Goal: Information Seeking & Learning: Learn about a topic

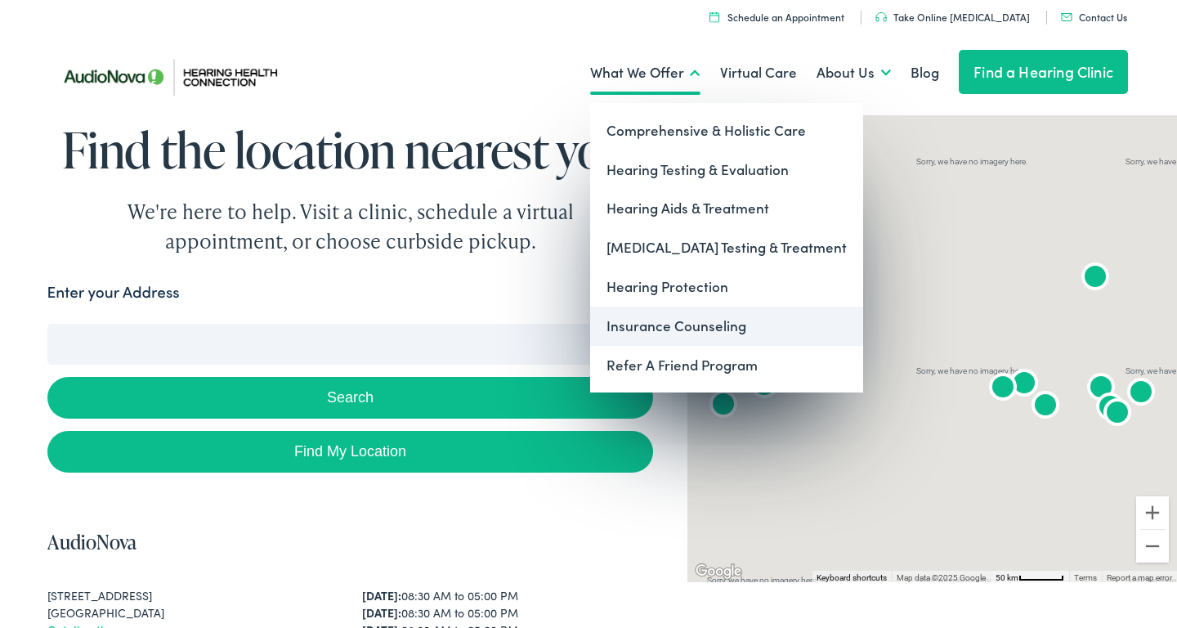
click at [647, 321] on link "Insurance Counseling" at bounding box center [726, 325] width 273 height 39
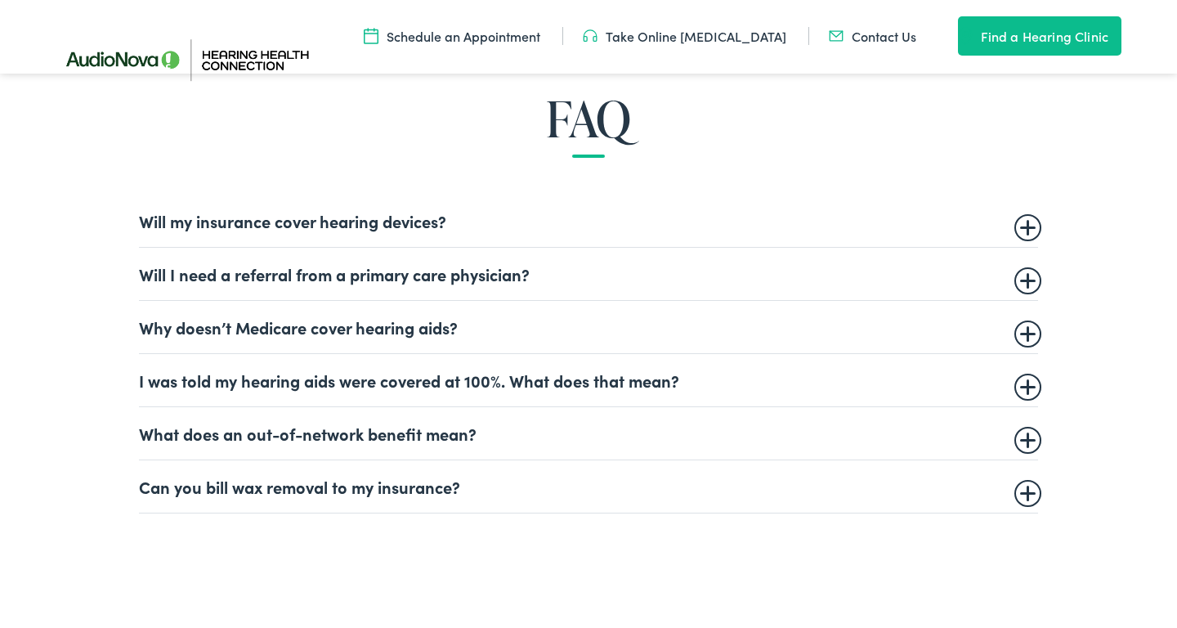
scroll to position [978, 0]
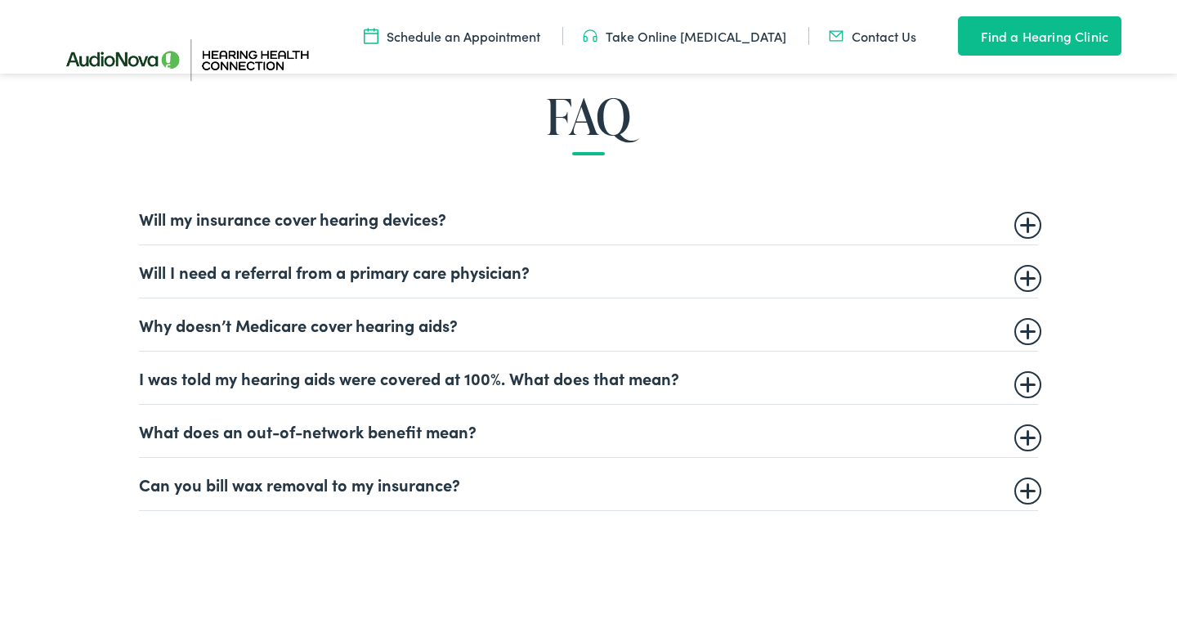
click at [1027, 218] on summary "Will my insurance cover hearing devices?" at bounding box center [588, 218] width 899 height 20
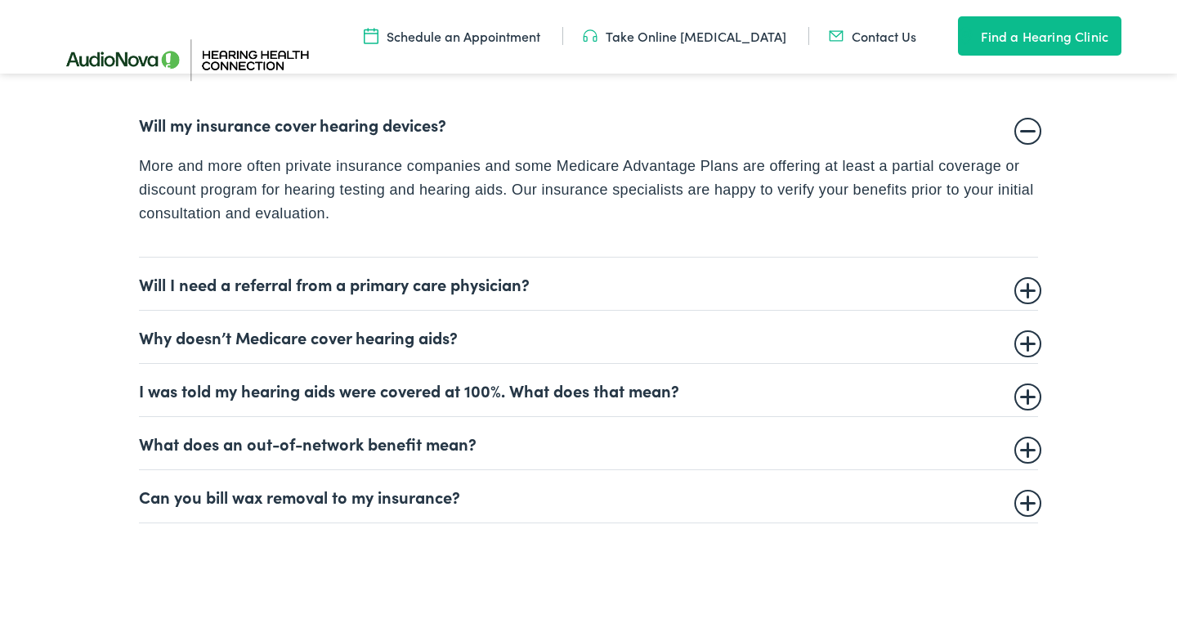
scroll to position [1075, 0]
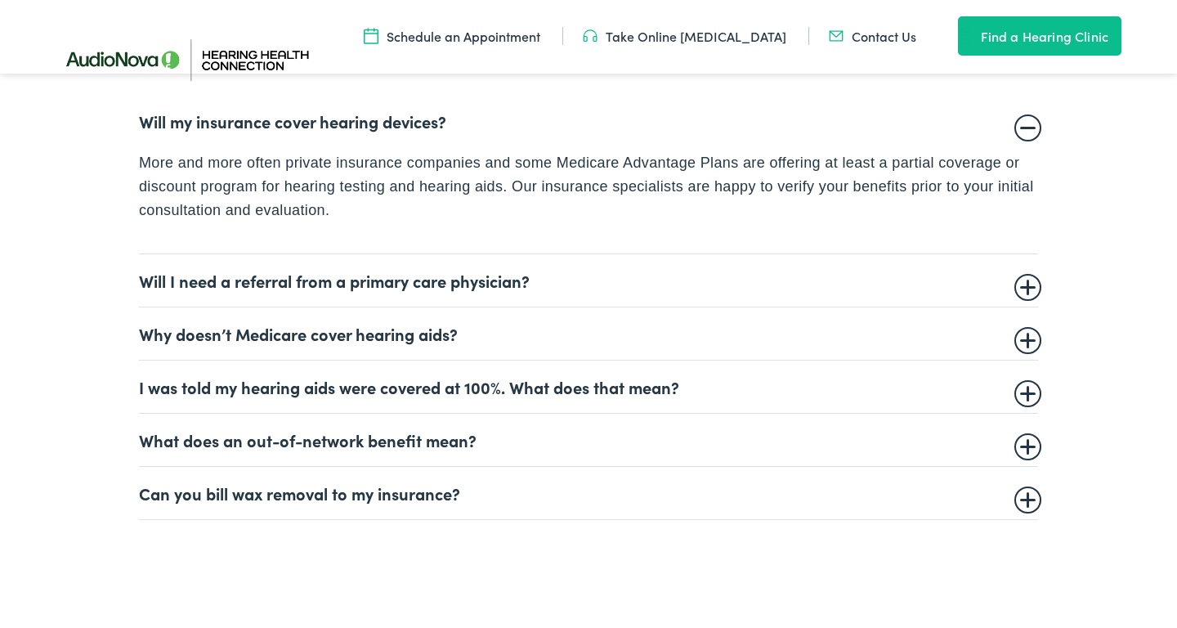
click at [1026, 279] on summary "Will I need a referral from a primary care physician?" at bounding box center [588, 280] width 899 height 20
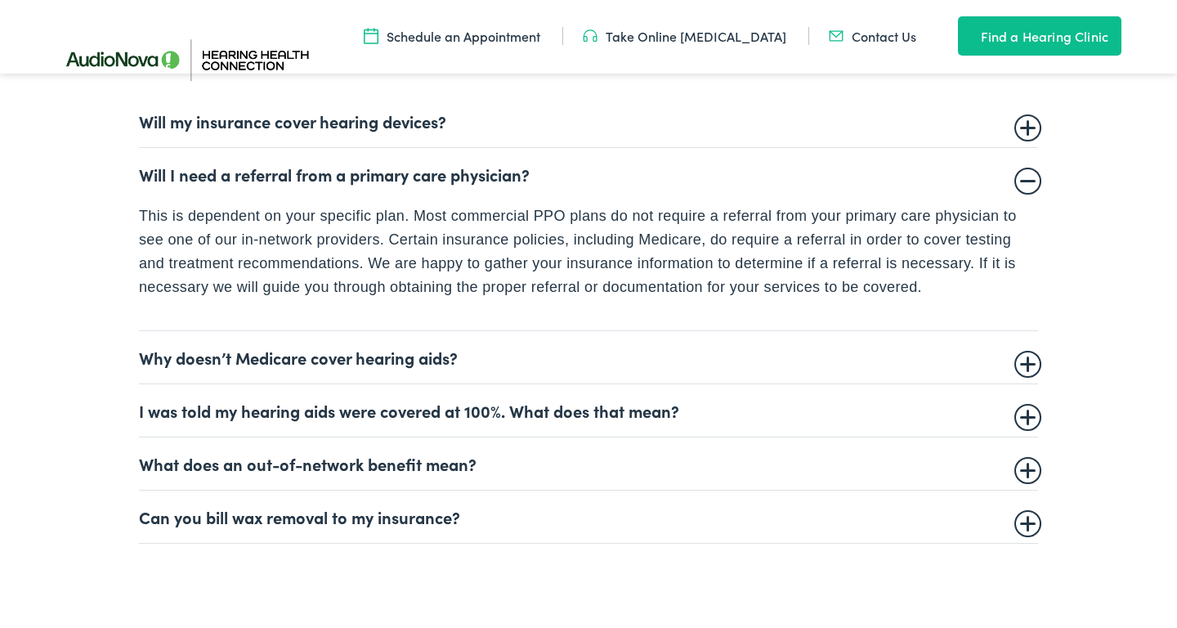
click at [1027, 356] on summary "Why doesn’t Medicare cover hearing aids?" at bounding box center [588, 357] width 899 height 20
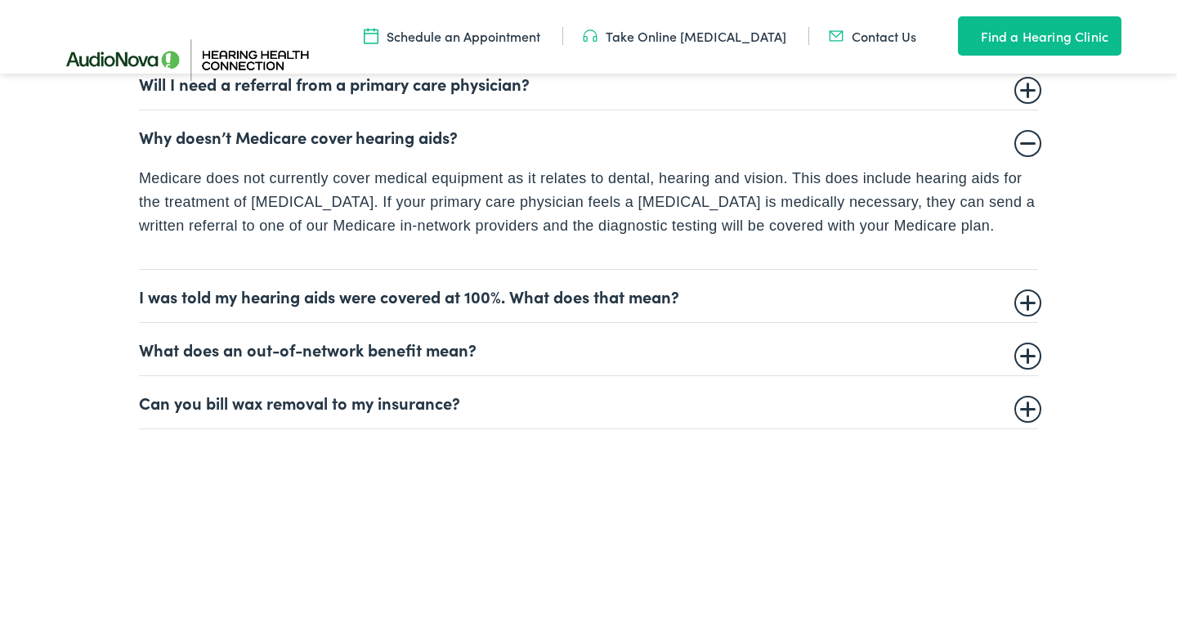
scroll to position [1171, 0]
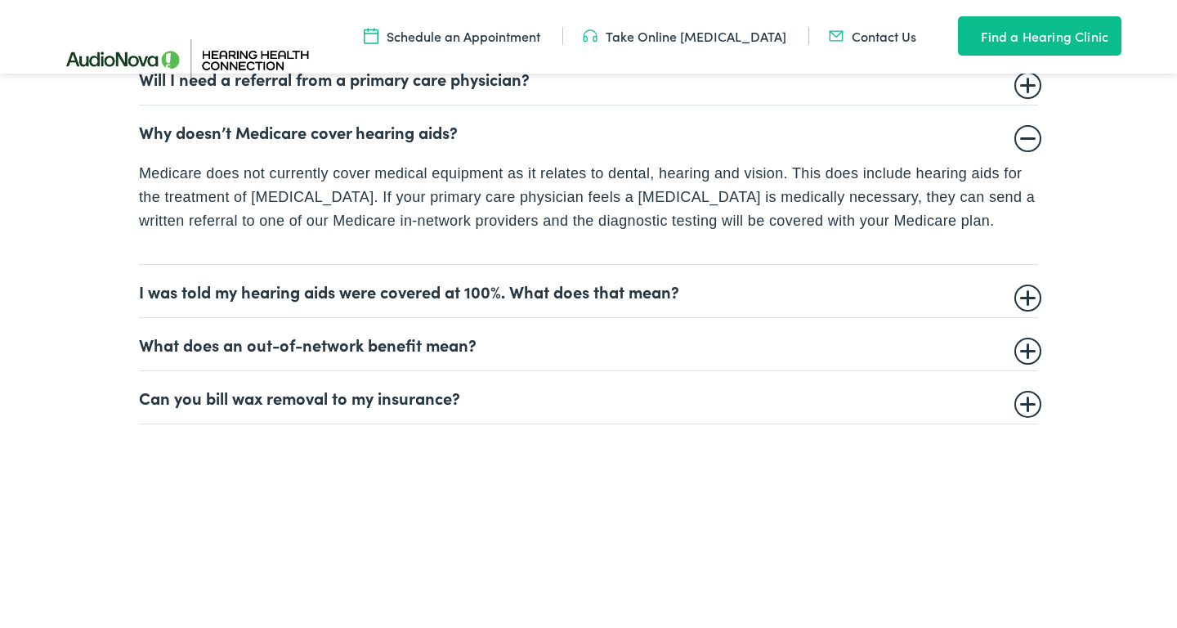
click at [1024, 291] on summary "I was told my hearing aids were covered at 100%. What does that mean?" at bounding box center [588, 291] width 899 height 20
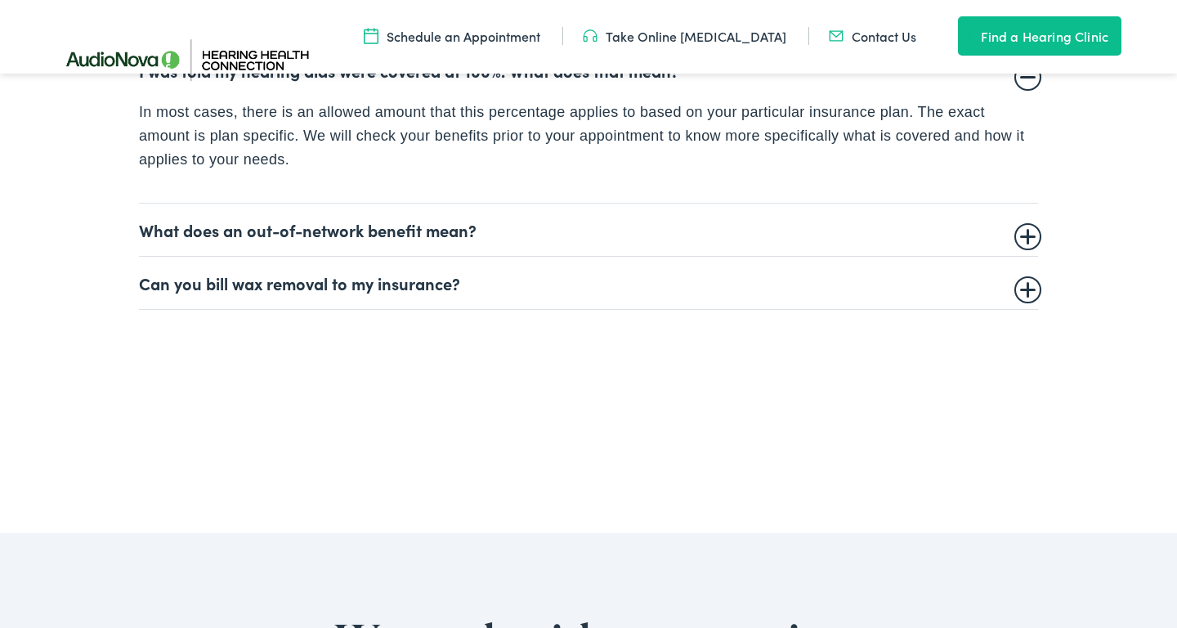
scroll to position [1287, 0]
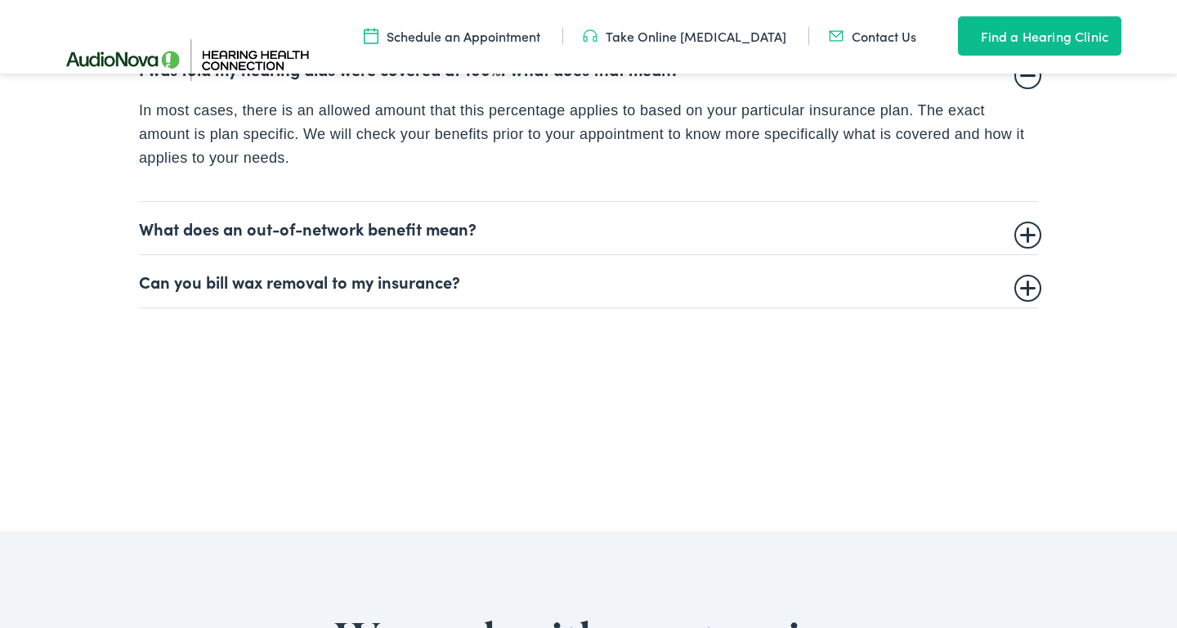
click at [1023, 227] on summary "What does an out-of-network benefit mean?" at bounding box center [588, 228] width 899 height 20
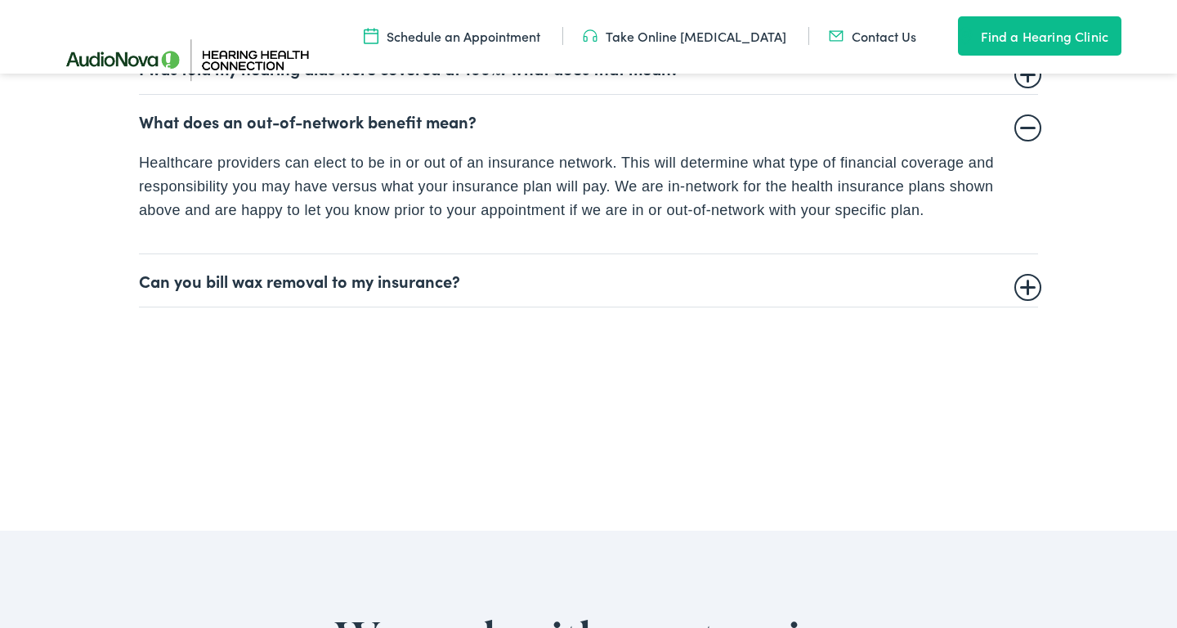
scroll to position [1288, 0]
click at [1027, 279] on summary "Can you bill wax removal to my insurance?" at bounding box center [588, 280] width 899 height 20
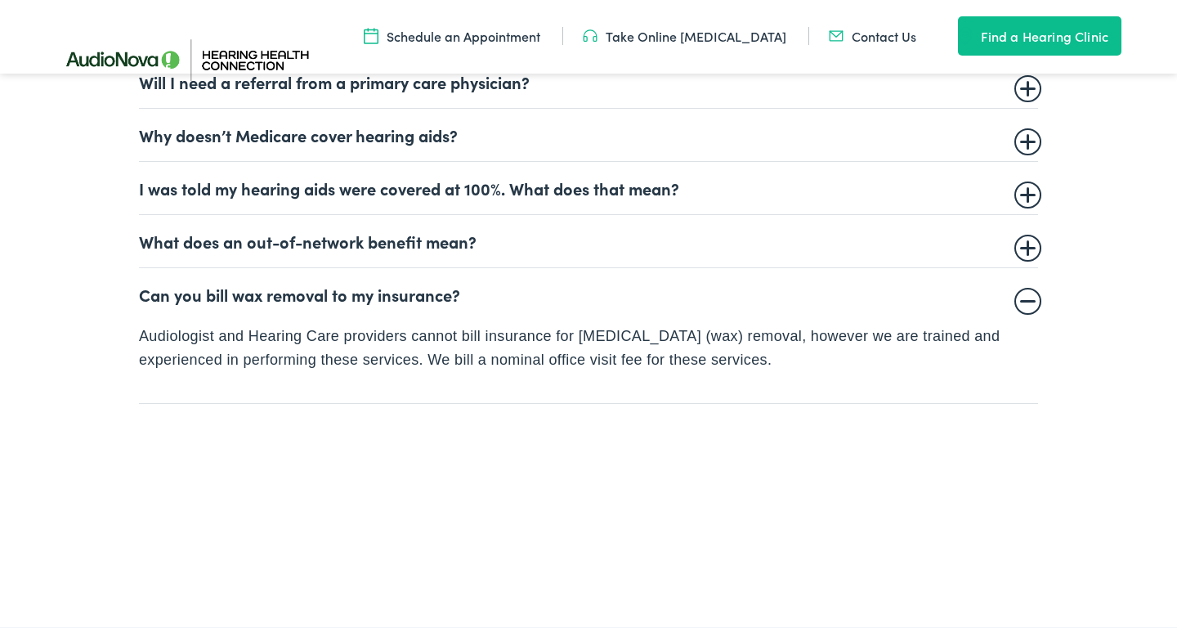
scroll to position [1158, 0]
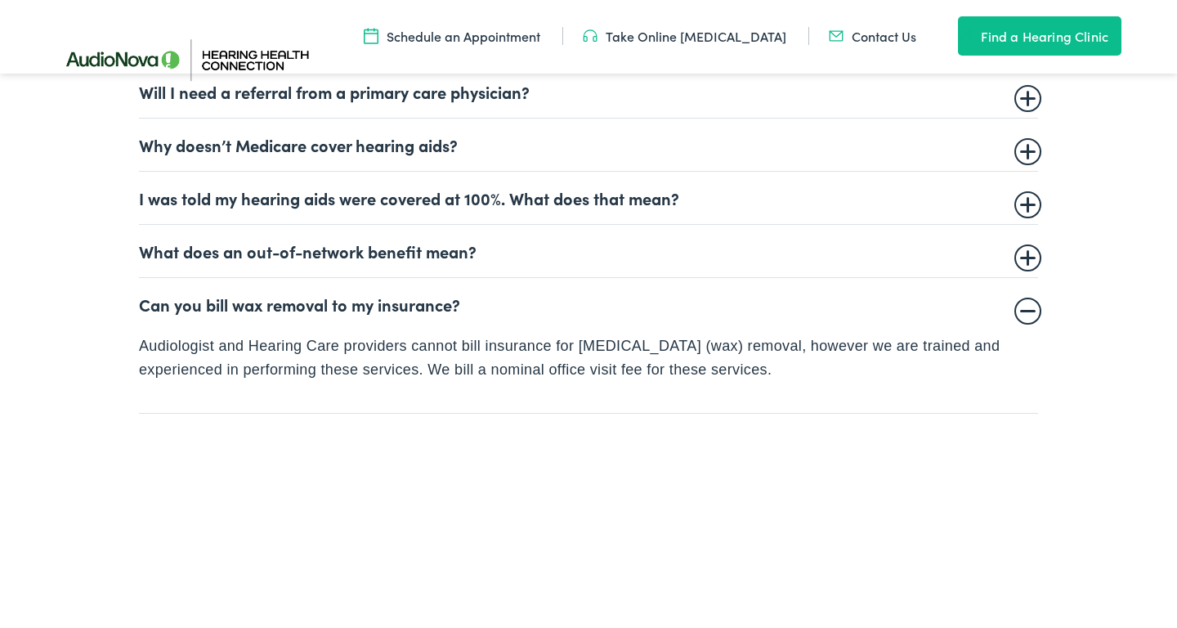
click at [1026, 251] on summary "What does an out-of-network benefit mean?" at bounding box center [588, 251] width 899 height 20
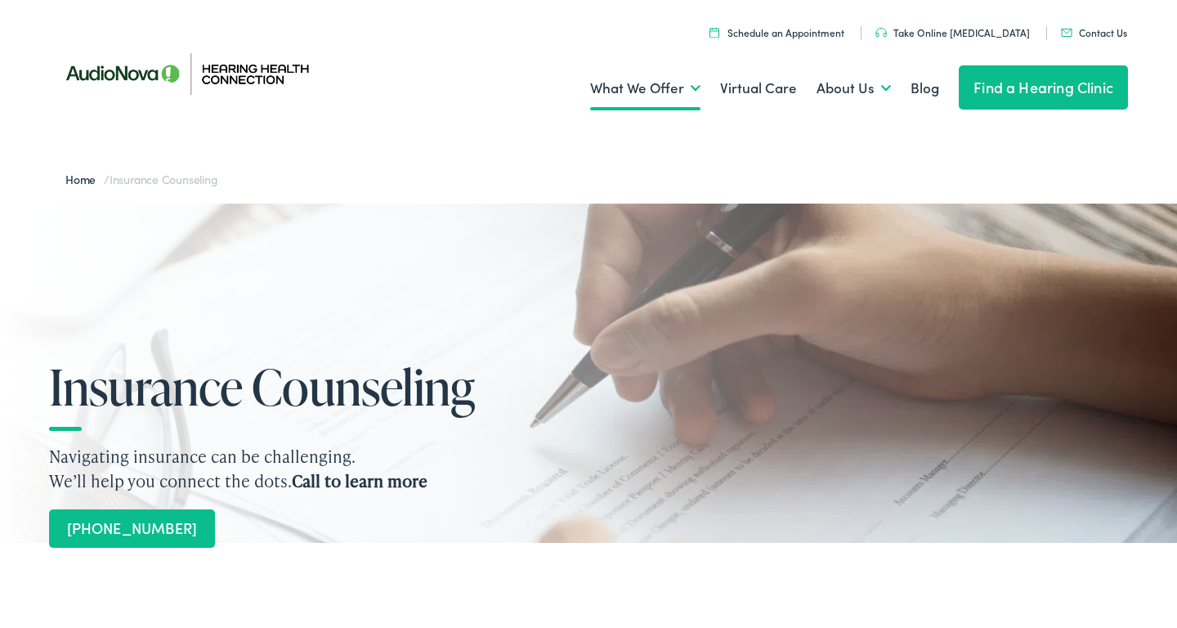
scroll to position [0, 0]
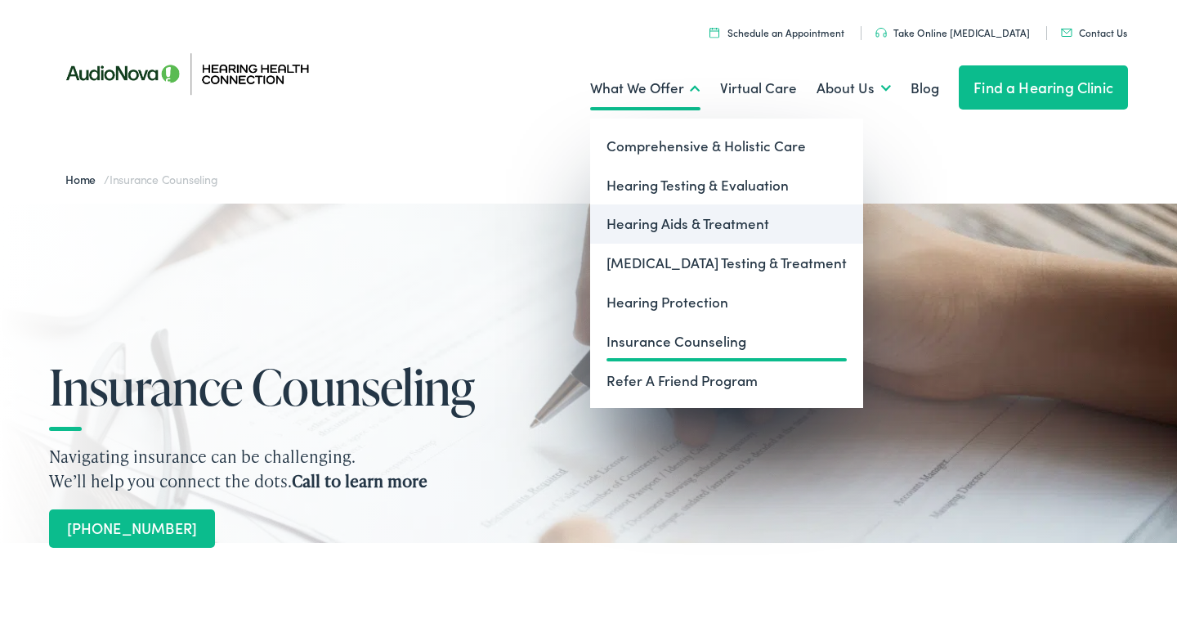
click at [678, 221] on link "Hearing Aids & Treatment" at bounding box center [726, 223] width 273 height 39
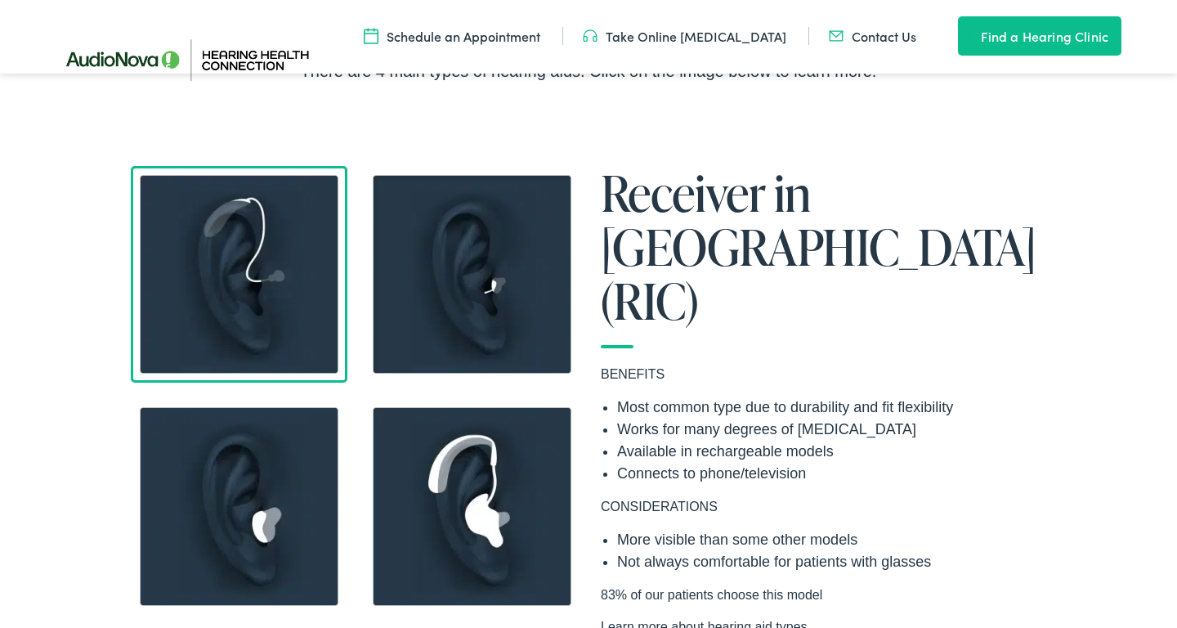
scroll to position [1238, 0]
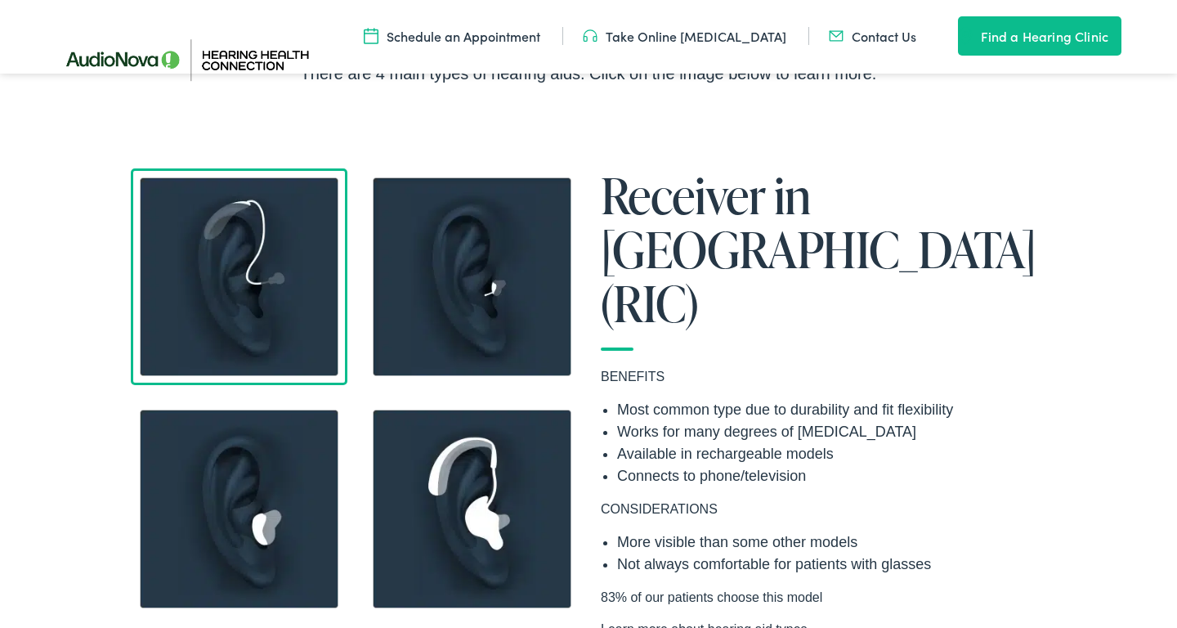
click at [257, 268] on img at bounding box center [239, 276] width 217 height 217
click at [472, 289] on img at bounding box center [472, 276] width 217 height 217
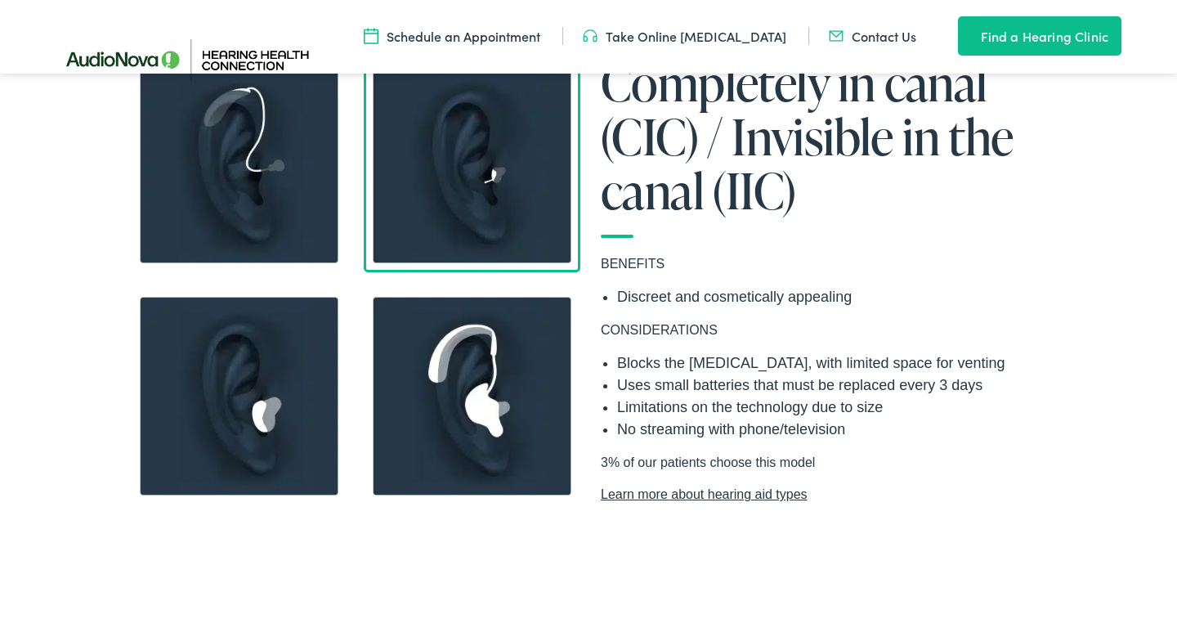
scroll to position [1359, 0]
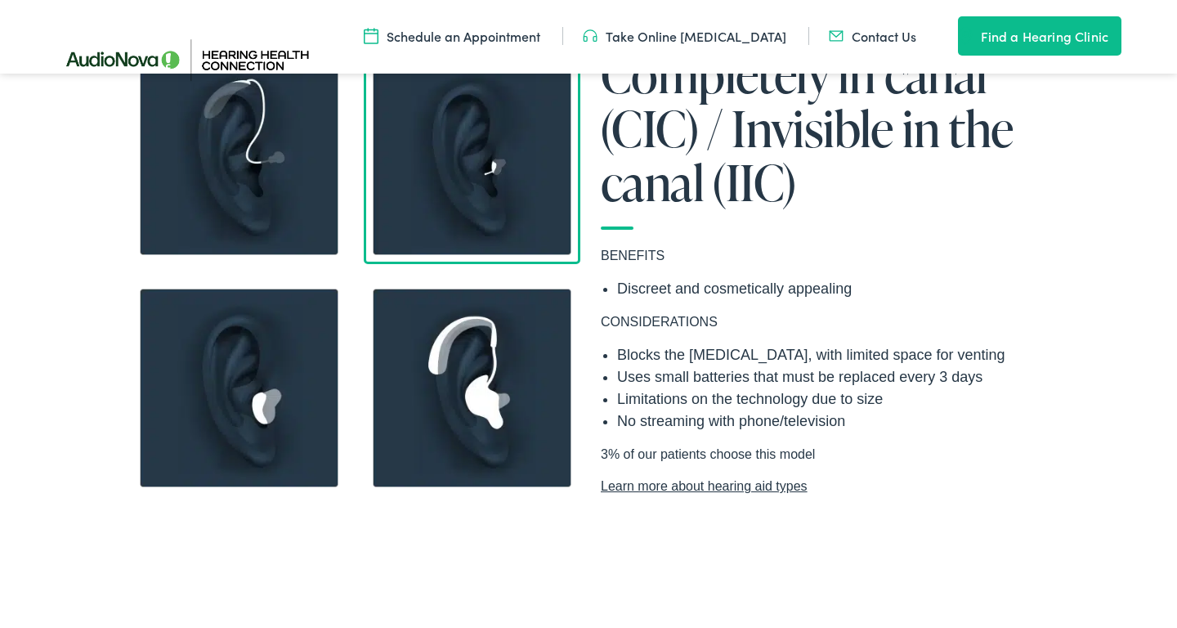
click at [272, 412] on img at bounding box center [239, 387] width 217 height 217
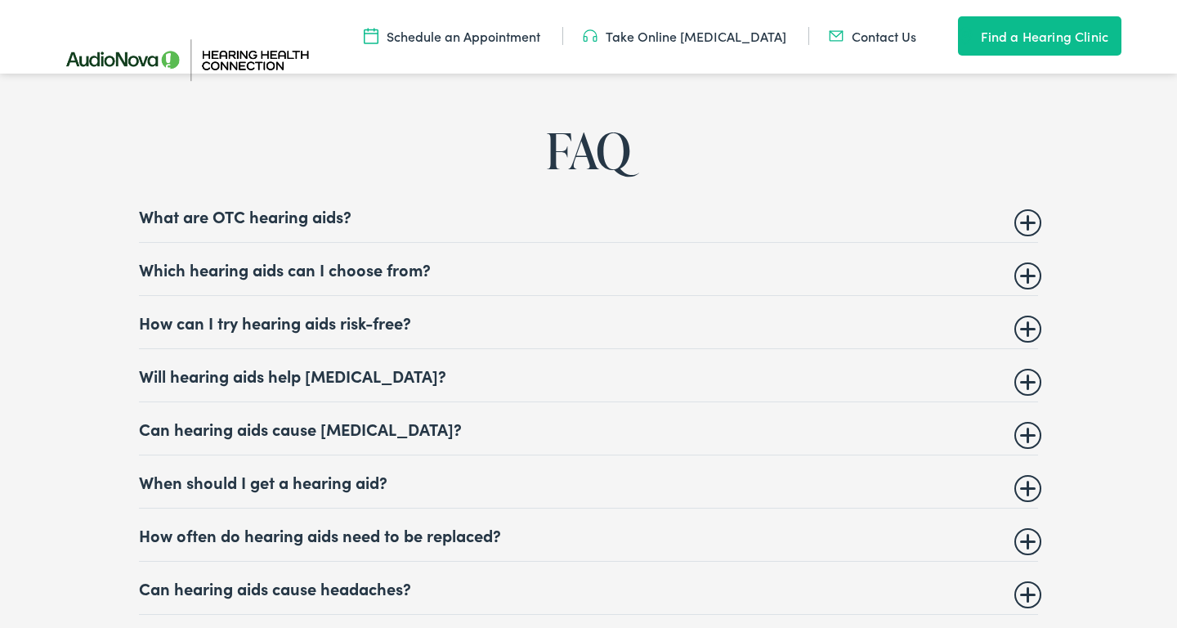
scroll to position [6123, 0]
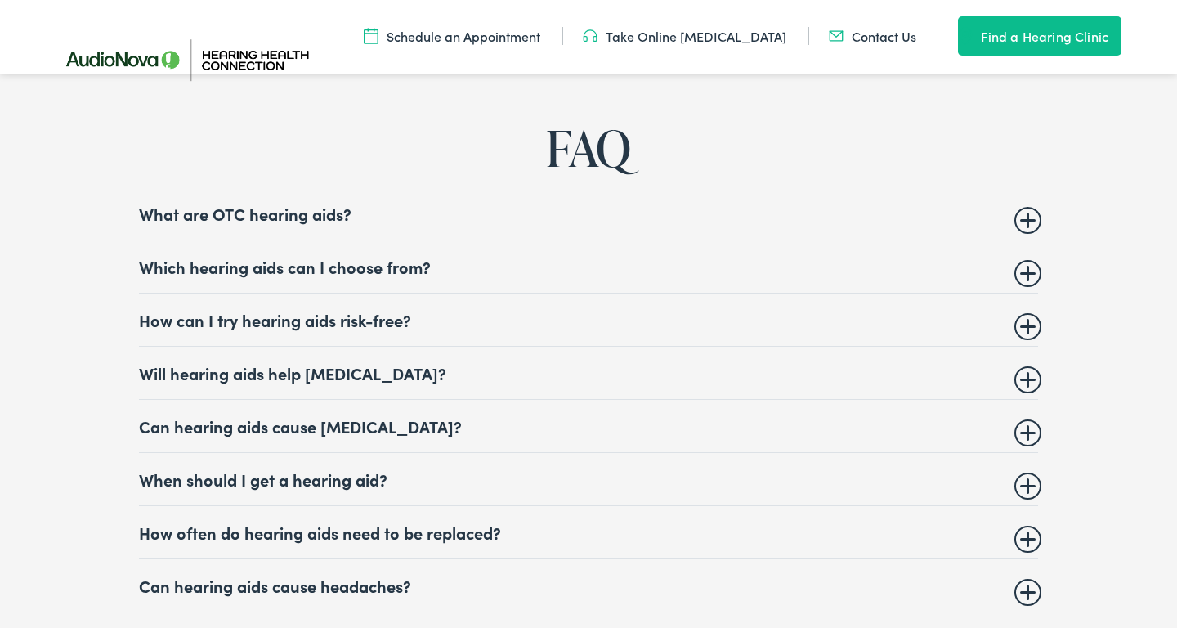
click at [1027, 276] on summary "Which hearing aids can I choose from?" at bounding box center [588, 267] width 899 height 20
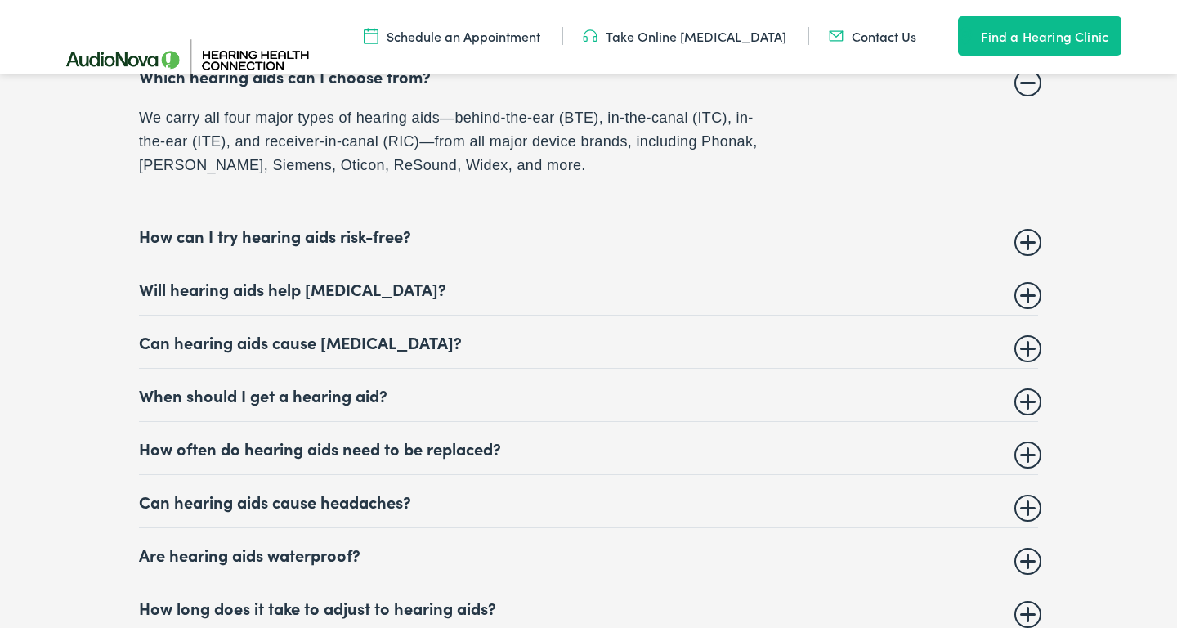
scroll to position [6337, 0]
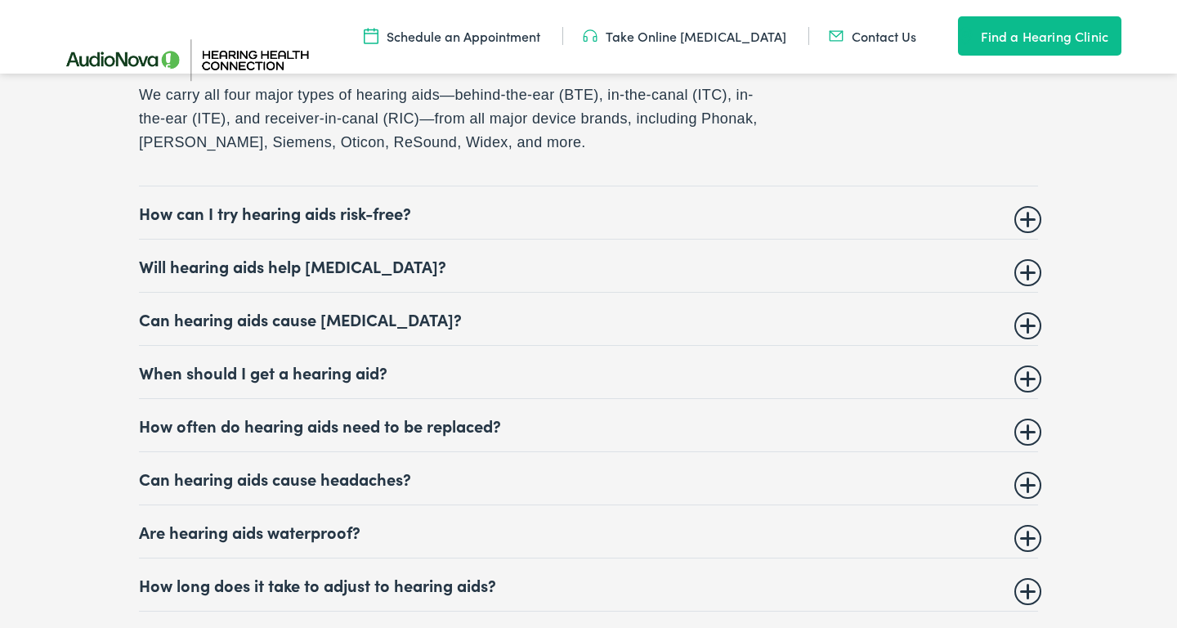
click at [1024, 222] on summary "How can I try hearing aids risk-free?" at bounding box center [588, 213] width 899 height 20
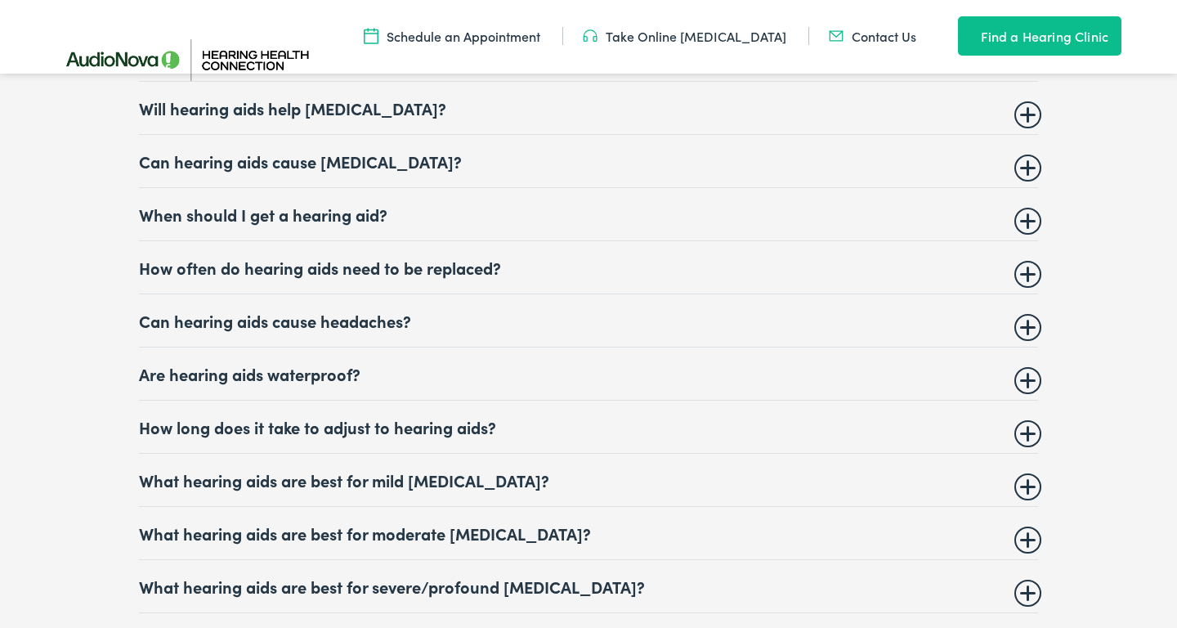
scroll to position [6635, 0]
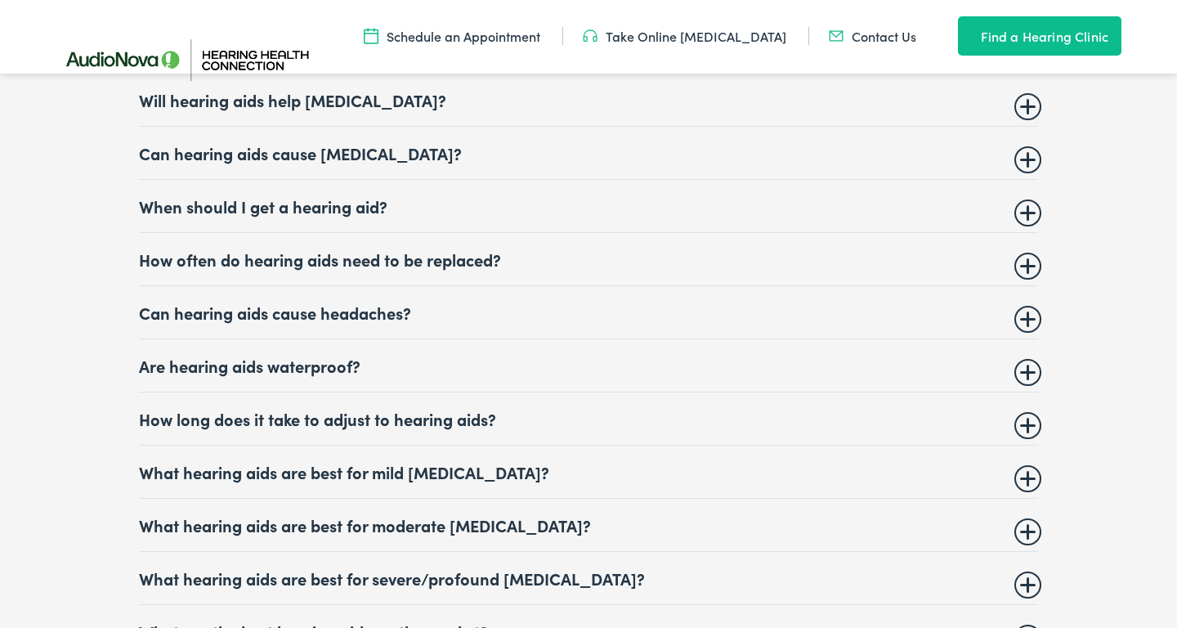
click at [1030, 216] on summary "When should I get a hearing aid?" at bounding box center [588, 206] width 899 height 20
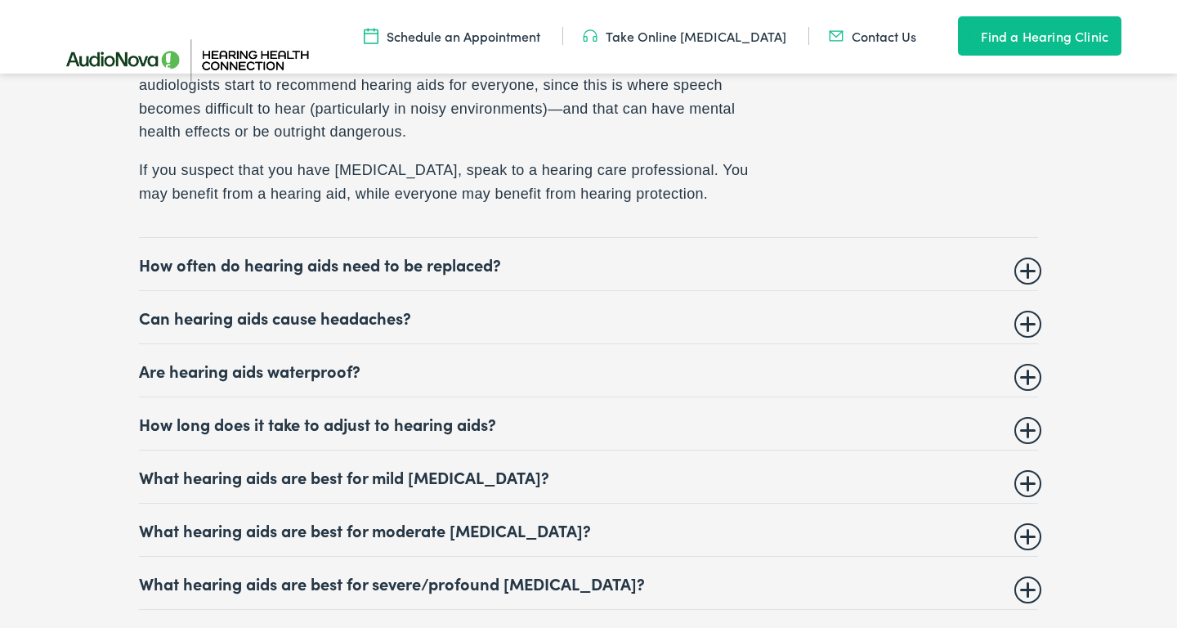
scroll to position [6734, 0]
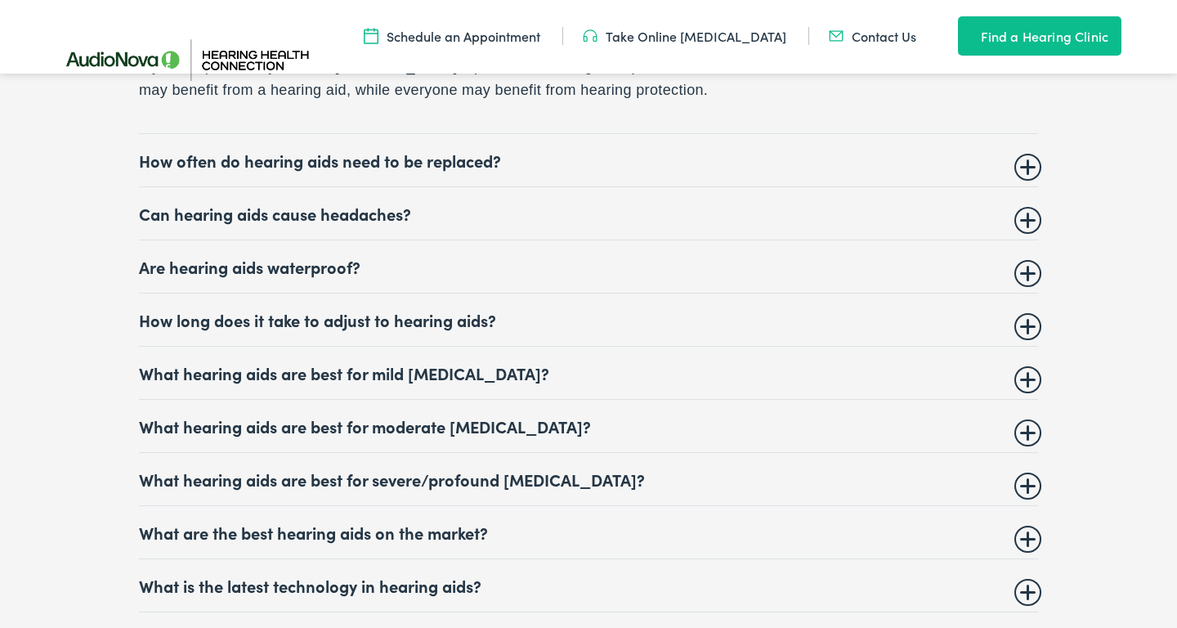
click at [1026, 276] on summary "Are hearing aids waterproof?" at bounding box center [588, 267] width 899 height 20
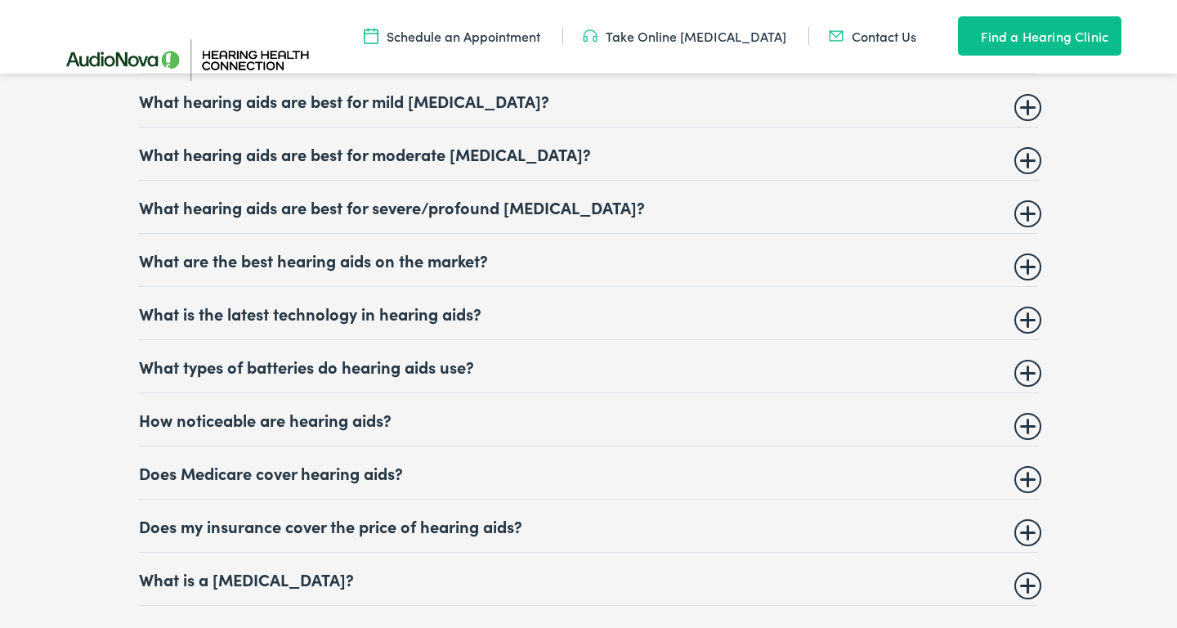
scroll to position [6878, 0]
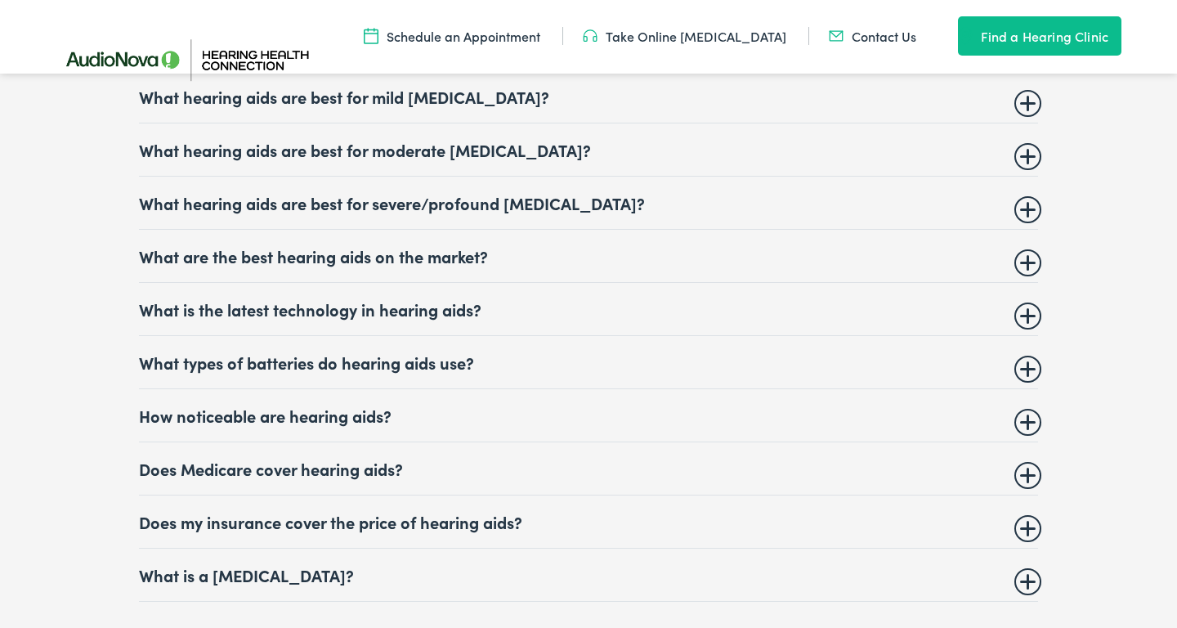
click at [1026, 212] on summary "What hearing aids are best for severe/profound hearing loss?" at bounding box center [588, 203] width 899 height 20
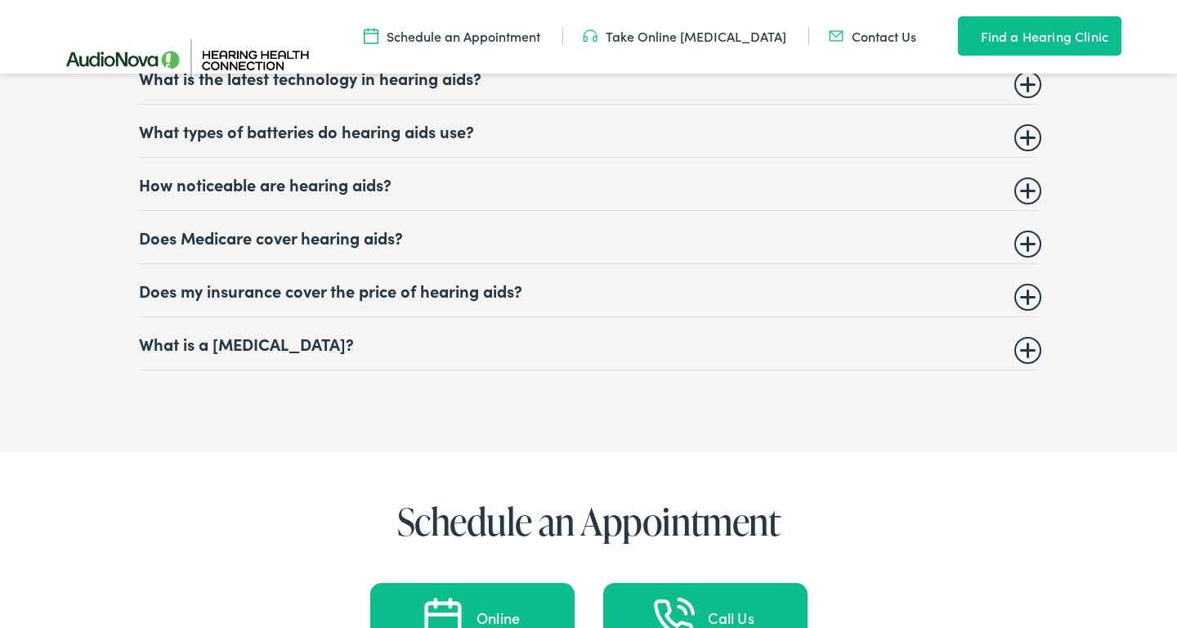
scroll to position [7190, 0]
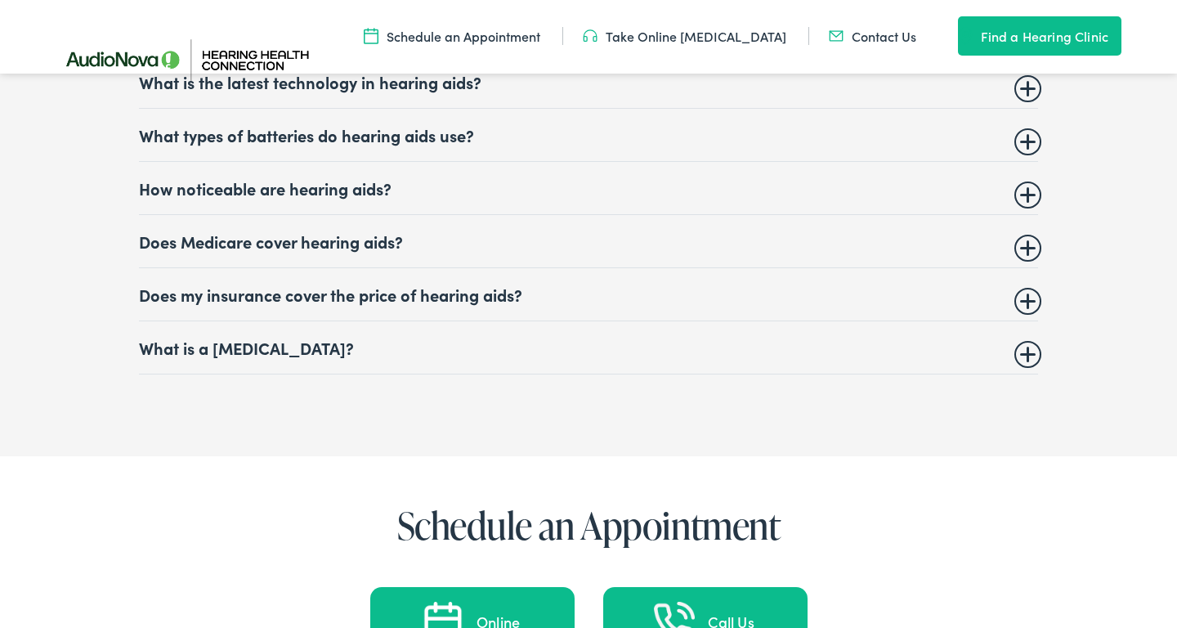
click at [1028, 251] on summary "Does Medicare cover hearing aids?" at bounding box center [588, 241] width 899 height 20
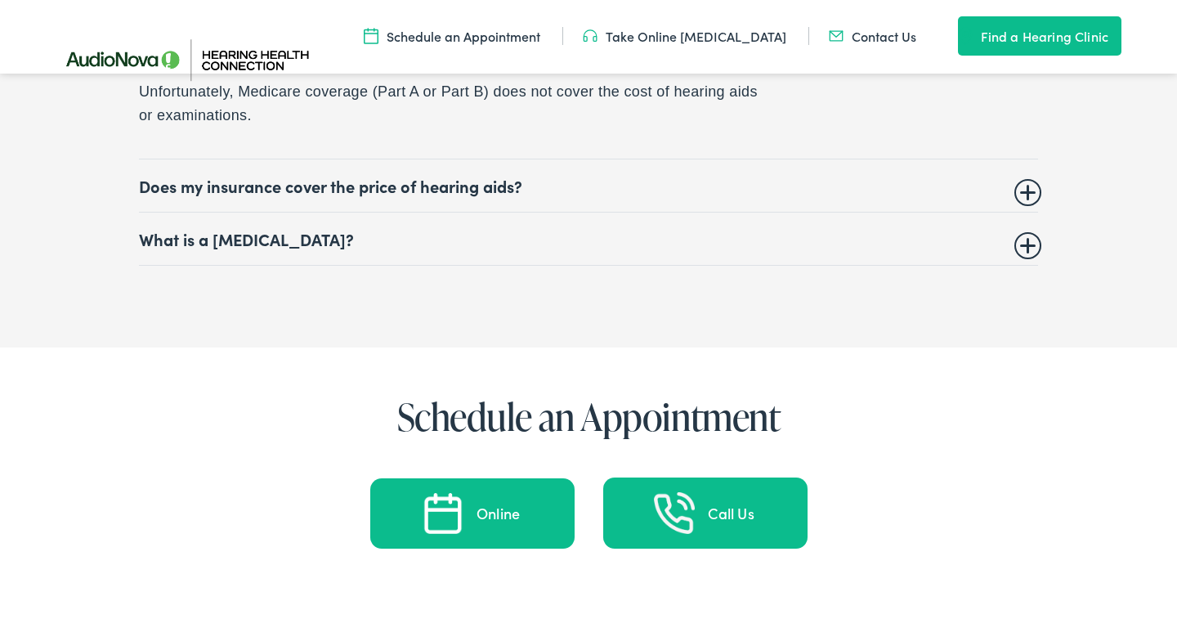
click at [1023, 195] on summary "Does my insurance cover the price of hearing aids?" at bounding box center [588, 186] width 899 height 20
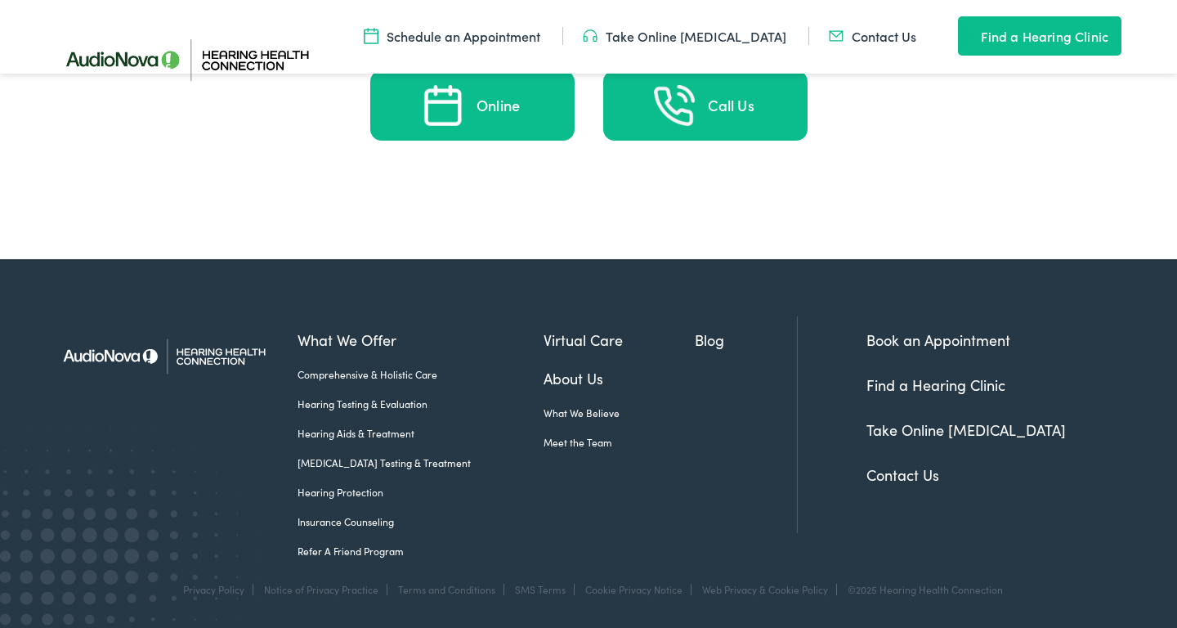
scroll to position [7687, 0]
click at [379, 525] on link "Insurance Counseling" at bounding box center [420, 521] width 246 height 15
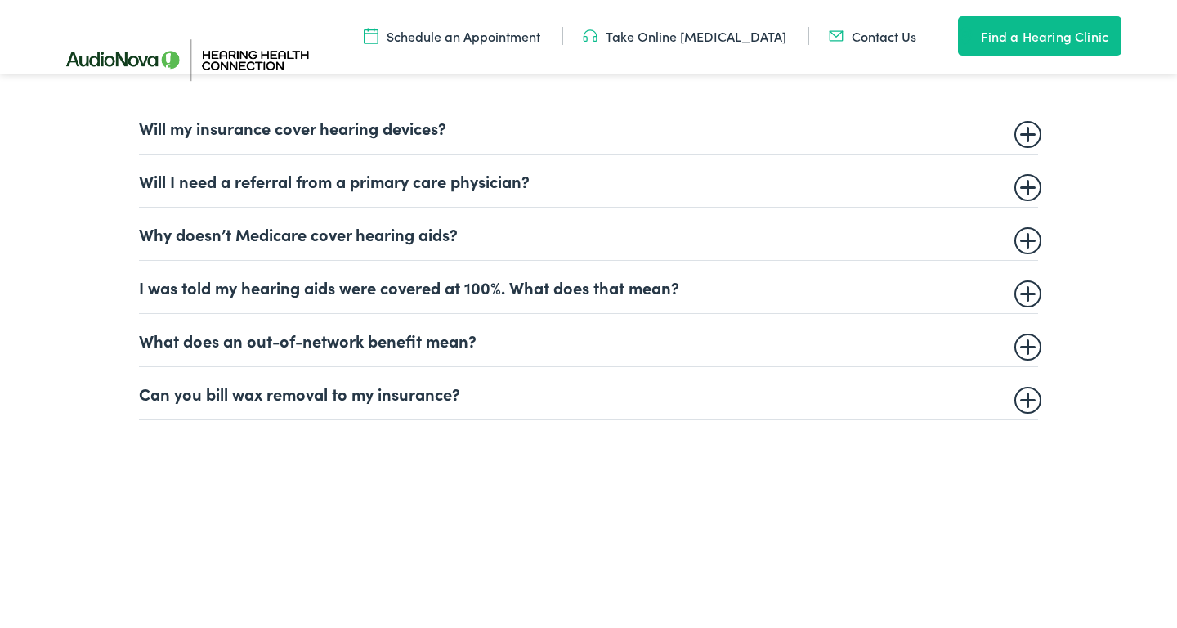
scroll to position [1071, 0]
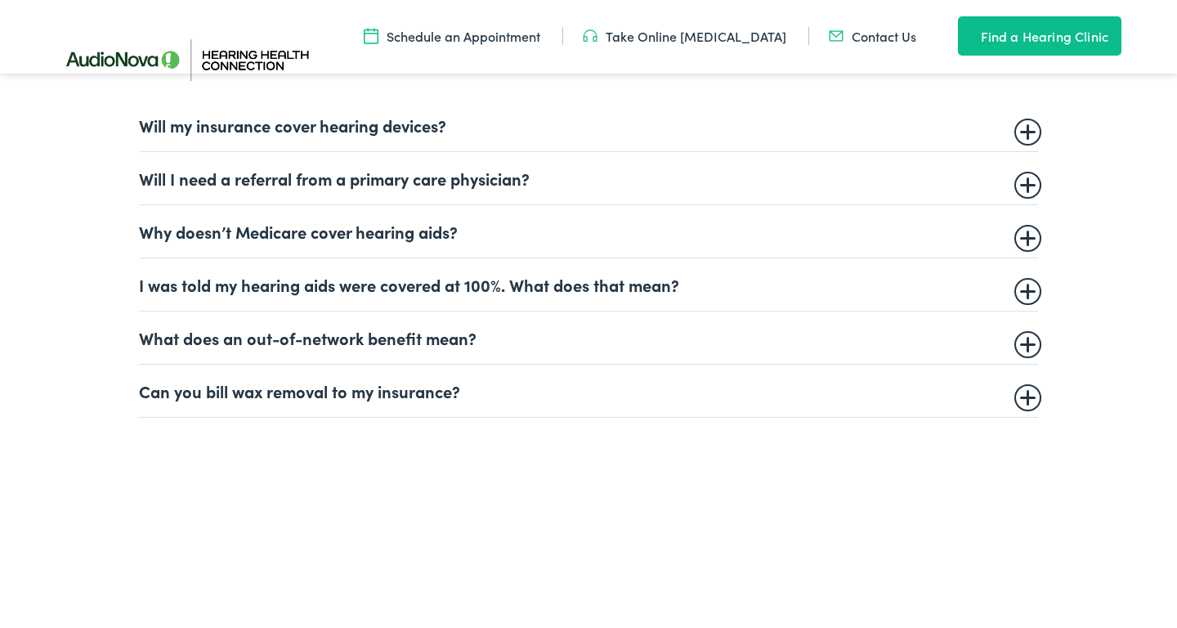
click at [1027, 128] on summary "Will my insurance cover hearing devices?" at bounding box center [588, 125] width 899 height 20
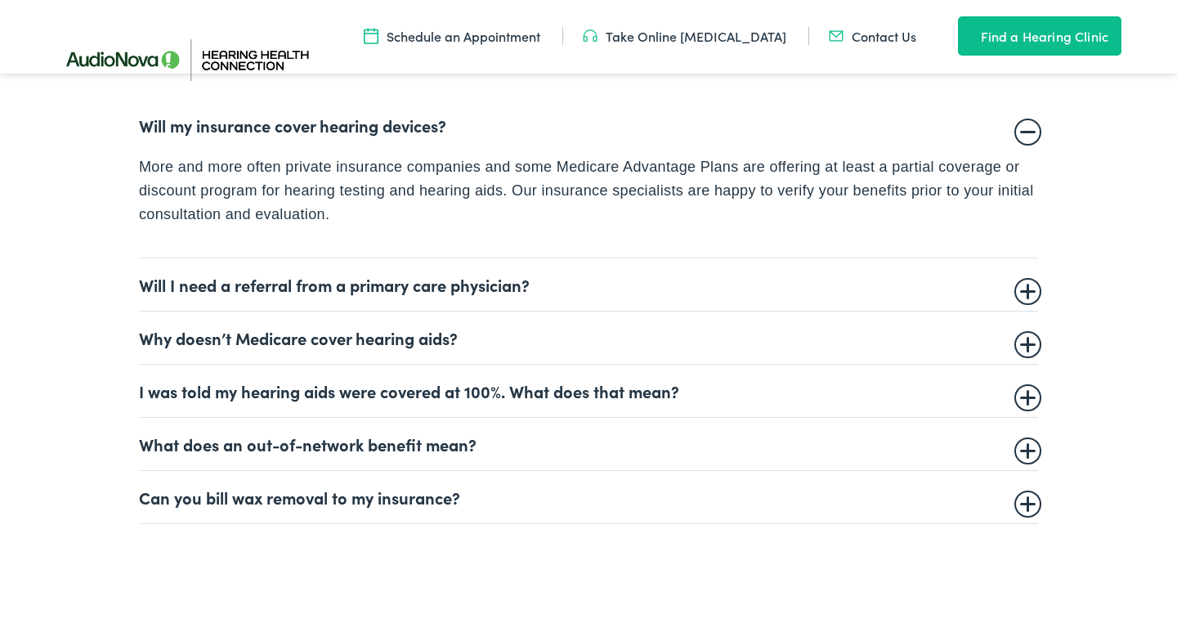
click at [1022, 284] on summary "Will I need a referral from a primary care physician?" at bounding box center [588, 285] width 899 height 20
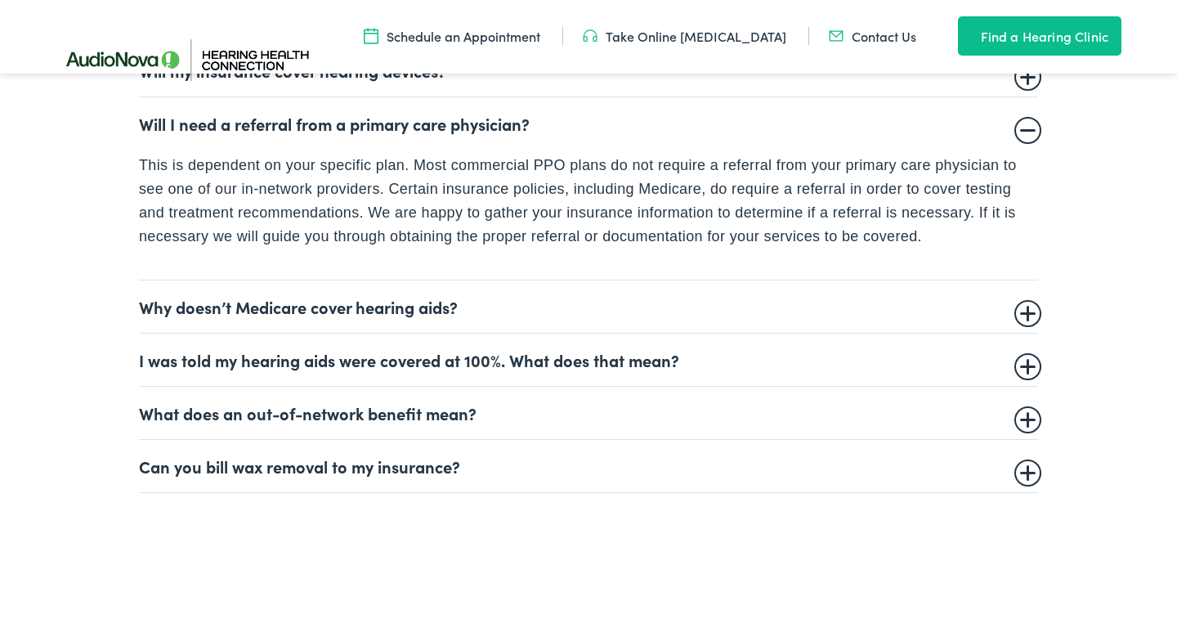
scroll to position [1133, 0]
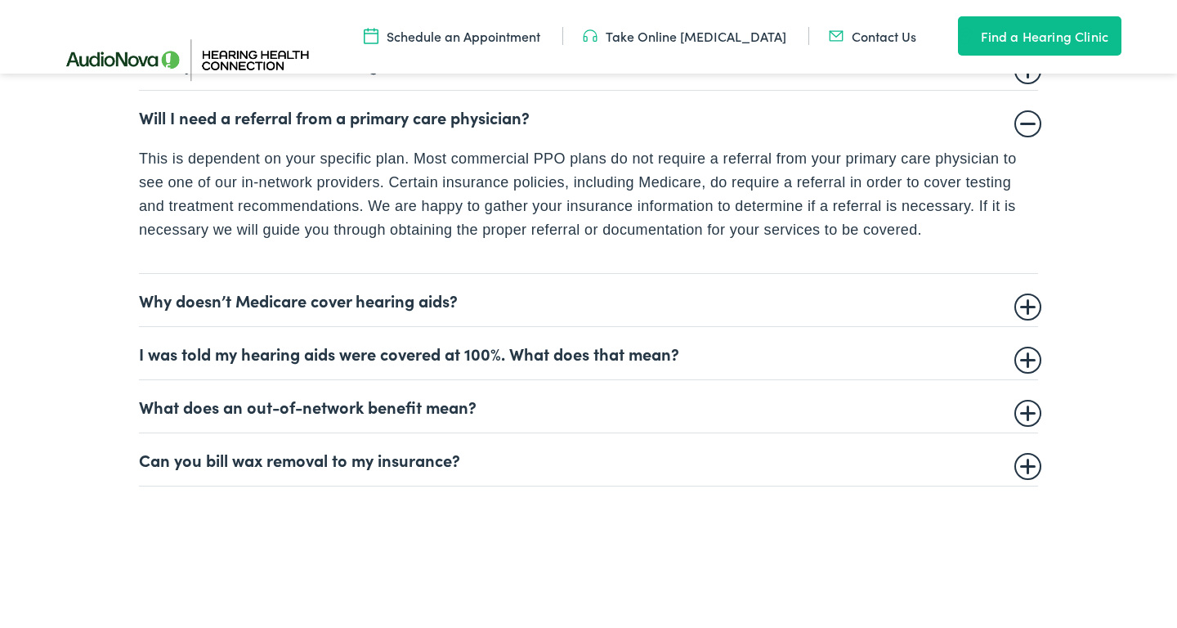
click at [1022, 351] on summary "I was told my hearing aids were covered at 100%. What does that mean?" at bounding box center [588, 353] width 899 height 20
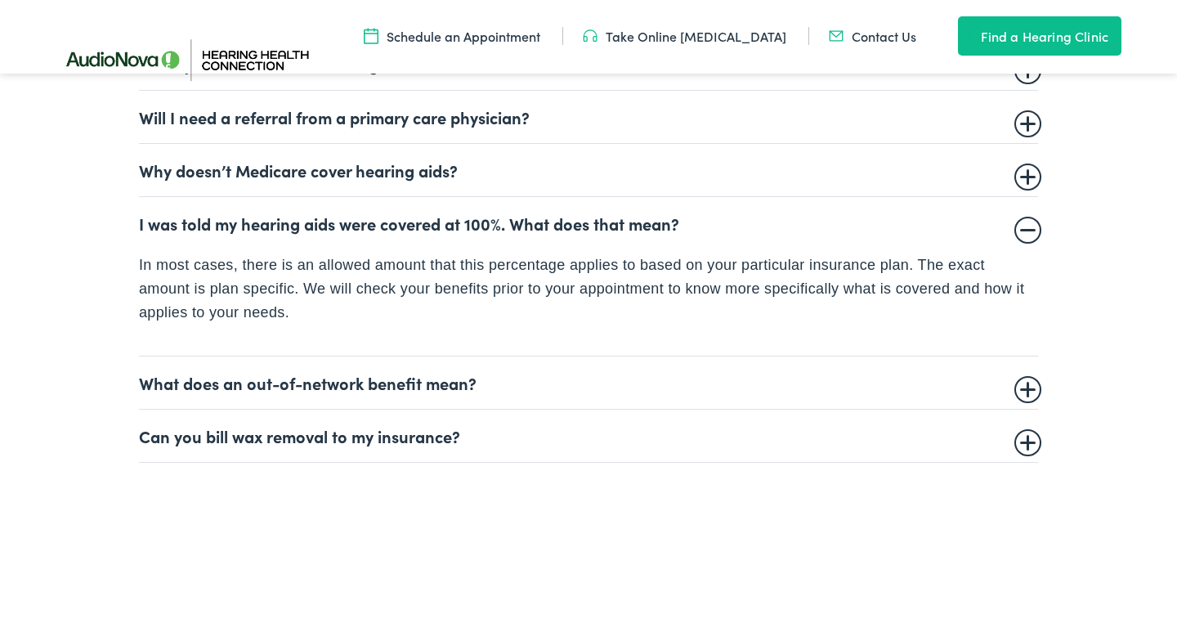
click at [1027, 385] on summary "What does an out-of-network benefit mean?" at bounding box center [588, 383] width 899 height 20
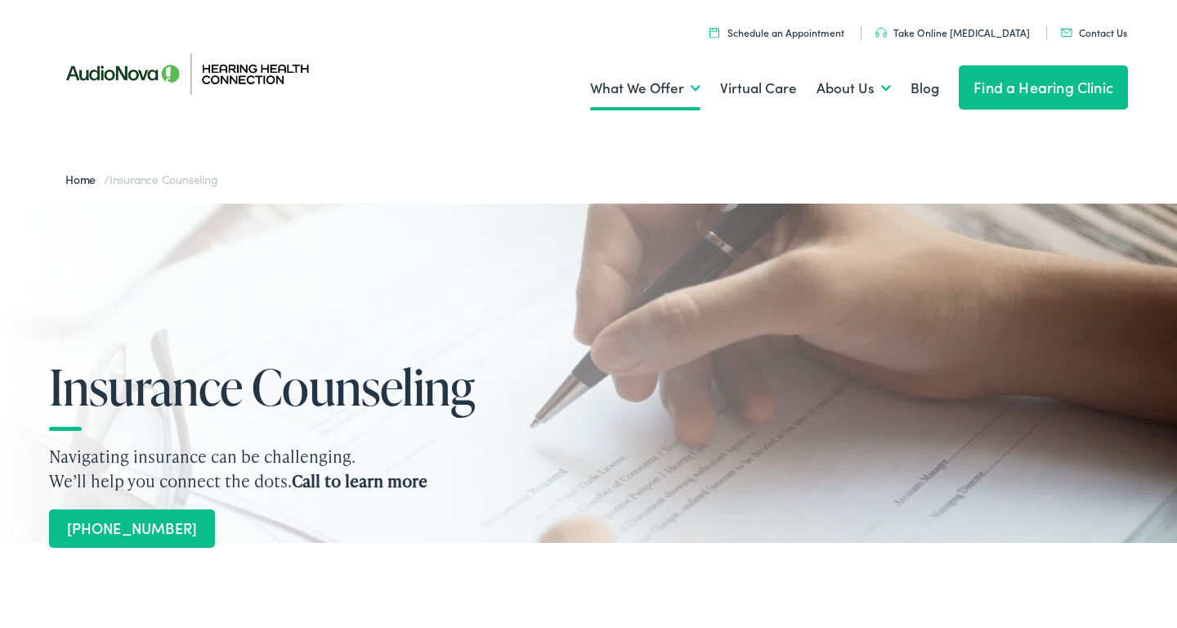
scroll to position [0, 0]
click at [83, 178] on link "Home" at bounding box center [84, 179] width 38 height 16
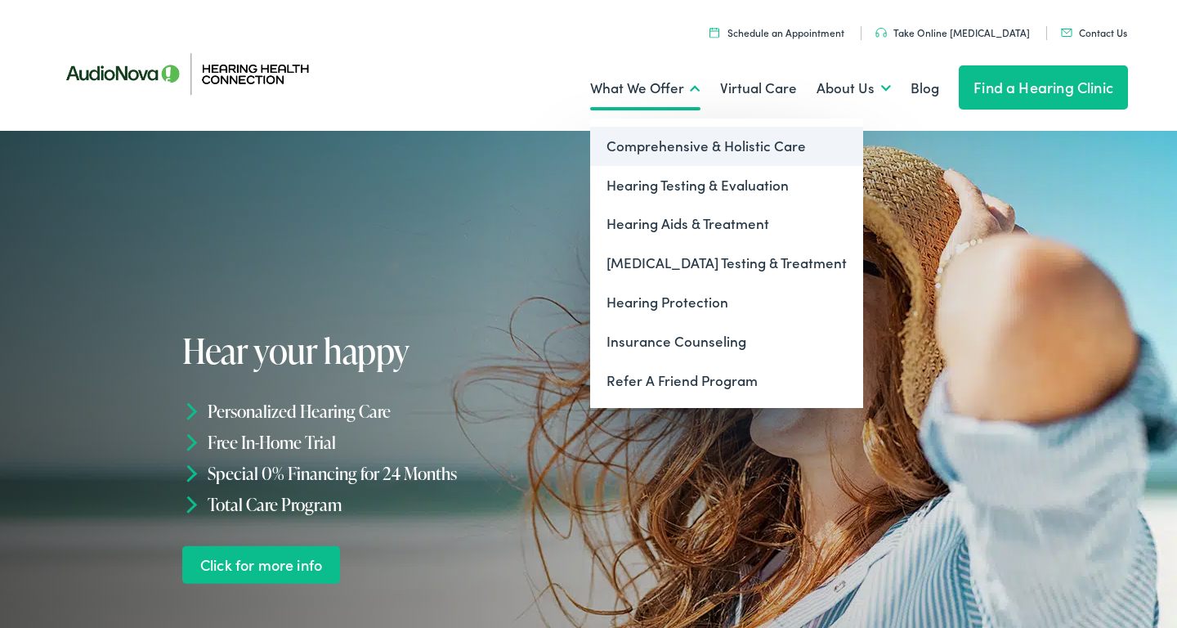
click at [661, 145] on link "Comprehensive & Holistic Care" at bounding box center [726, 146] width 273 height 39
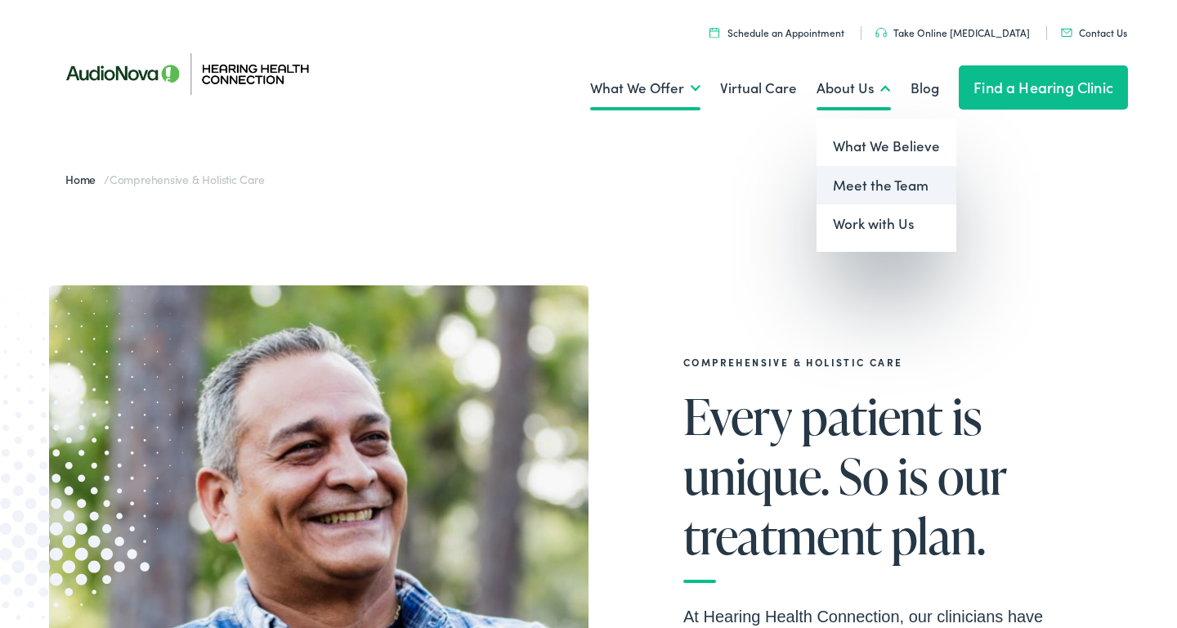
click at [853, 183] on link "Meet the Team" at bounding box center [886, 185] width 140 height 39
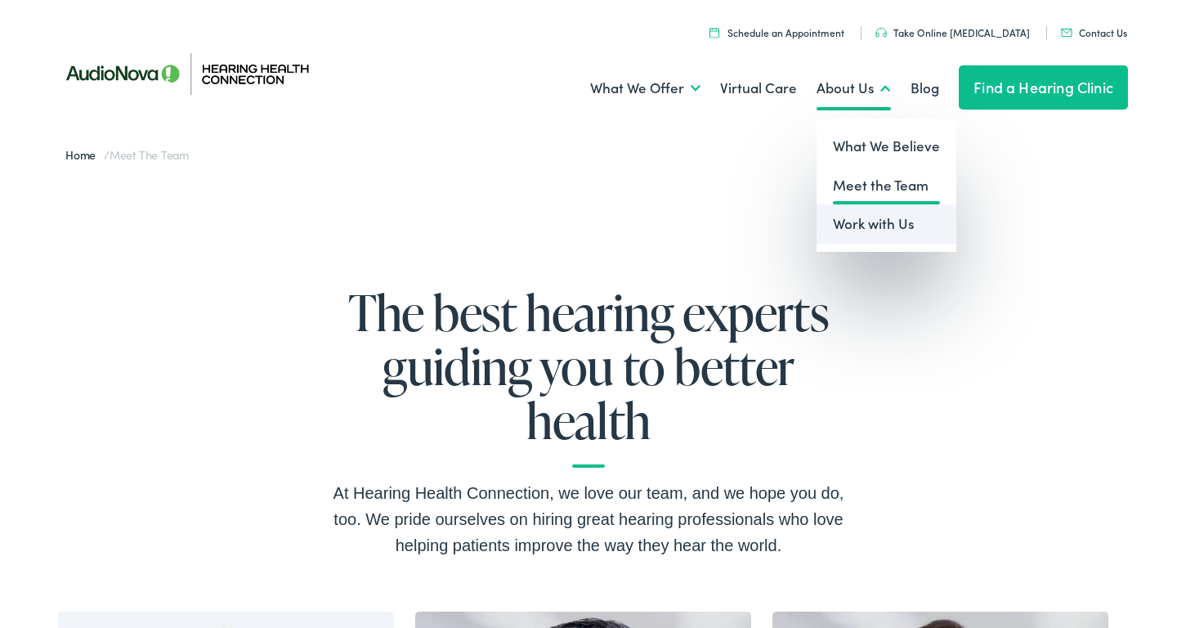
click at [868, 217] on link "Work with Us" at bounding box center [886, 223] width 140 height 39
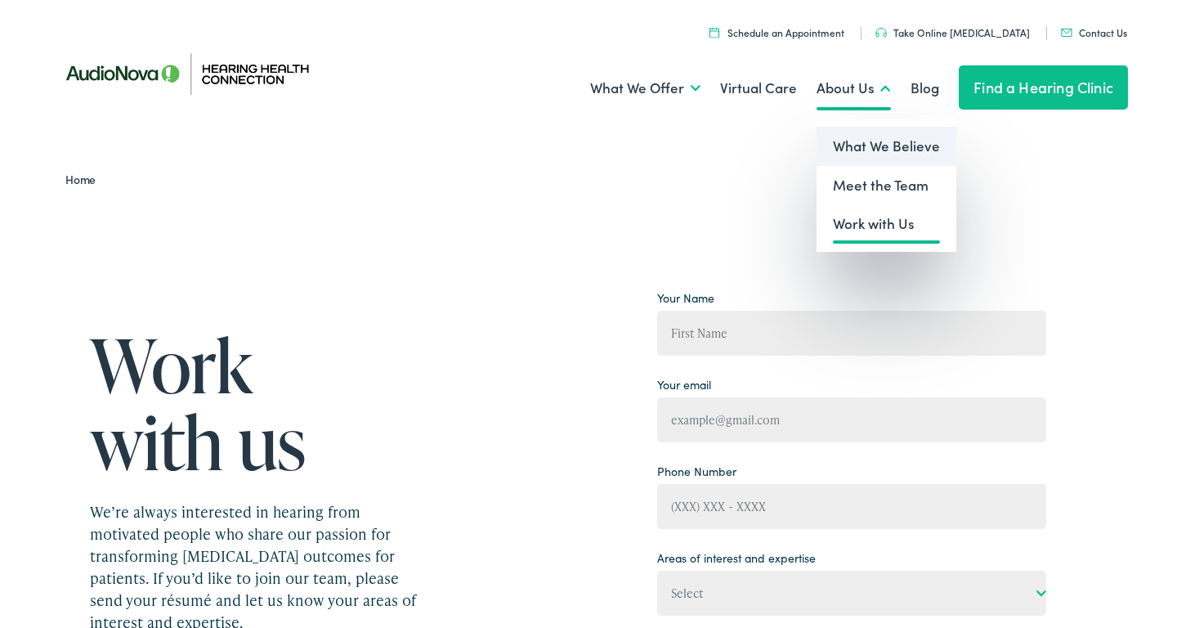
click at [848, 142] on link "What We Believe" at bounding box center [886, 146] width 140 height 39
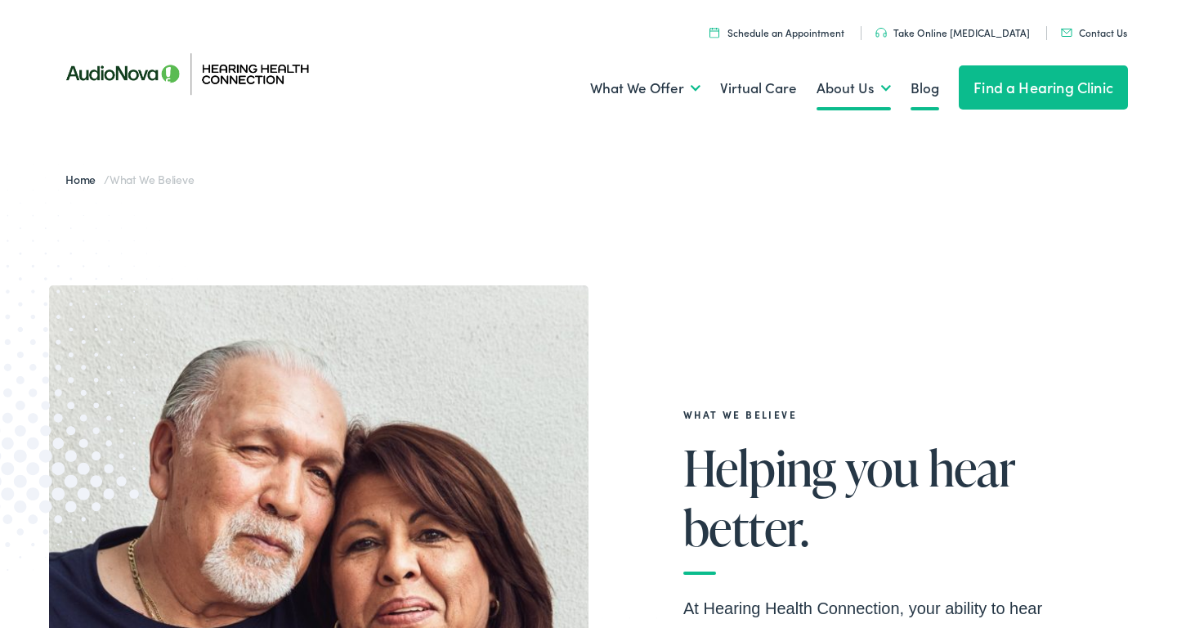
click at [920, 85] on link "Blog" at bounding box center [924, 88] width 29 height 60
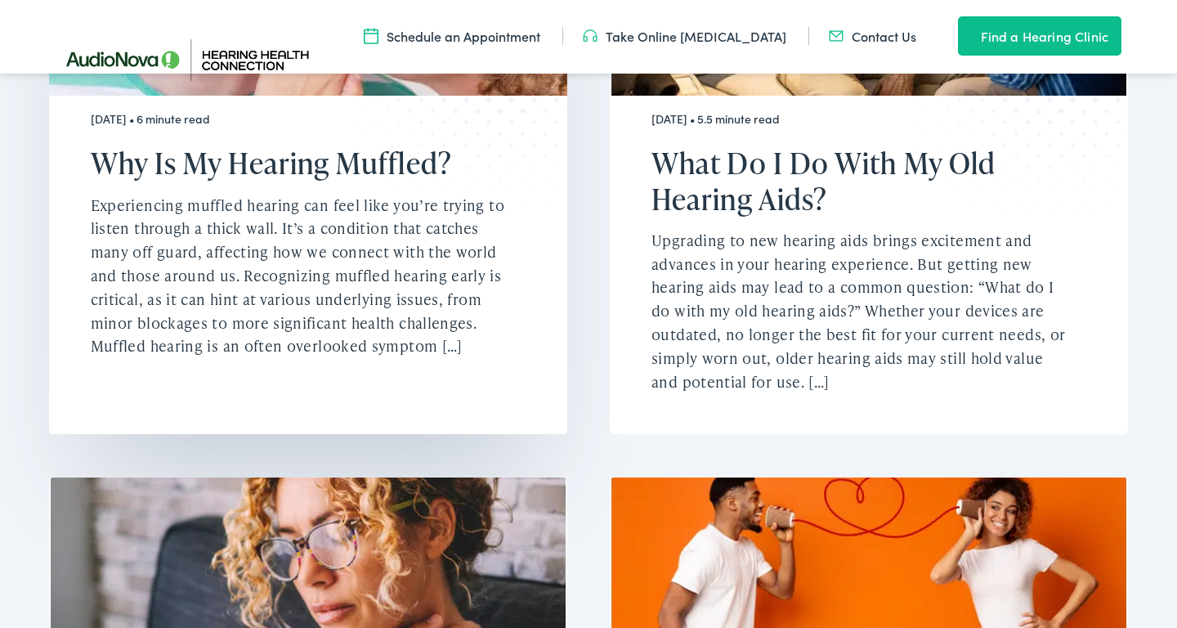
scroll to position [713, 0]
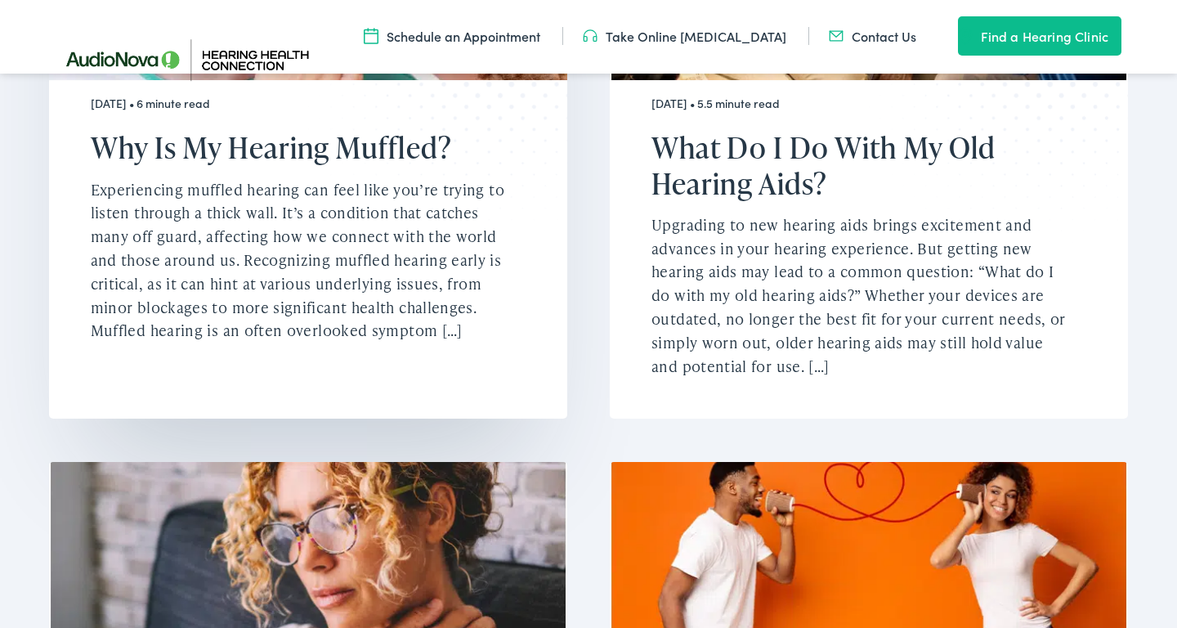
click at [445, 323] on p "Experiencing muffled hearing can feel like you’re trying to listen through a th…" at bounding box center [298, 260] width 414 height 165
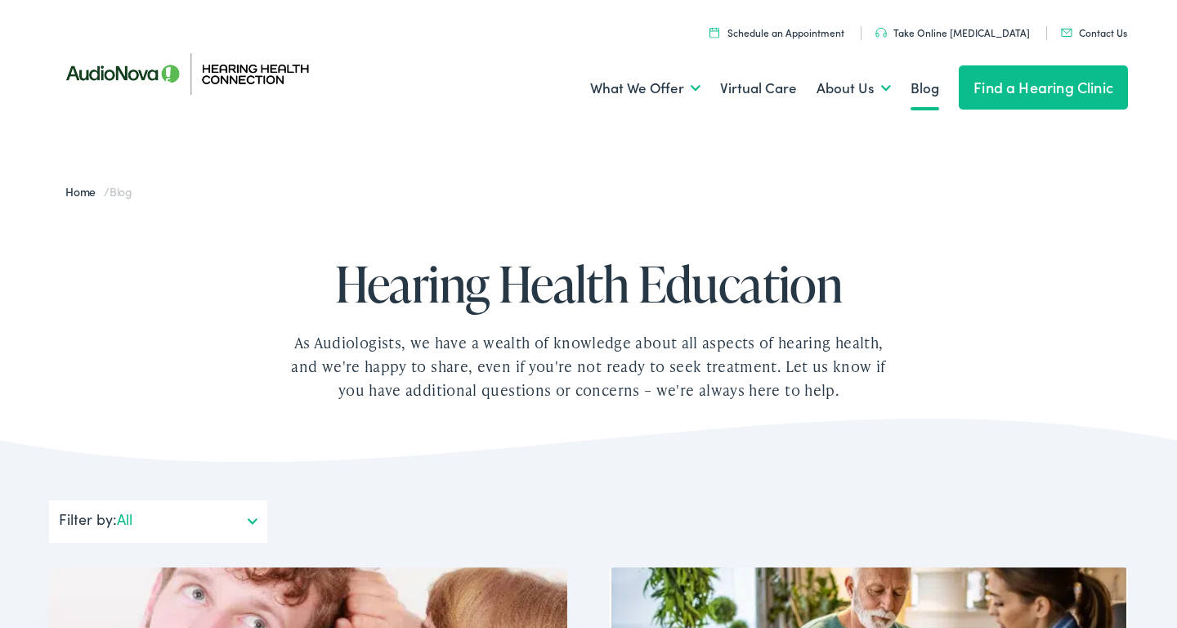
scroll to position [0, 0]
click at [133, 73] on img at bounding box center [184, 73] width 270 height 95
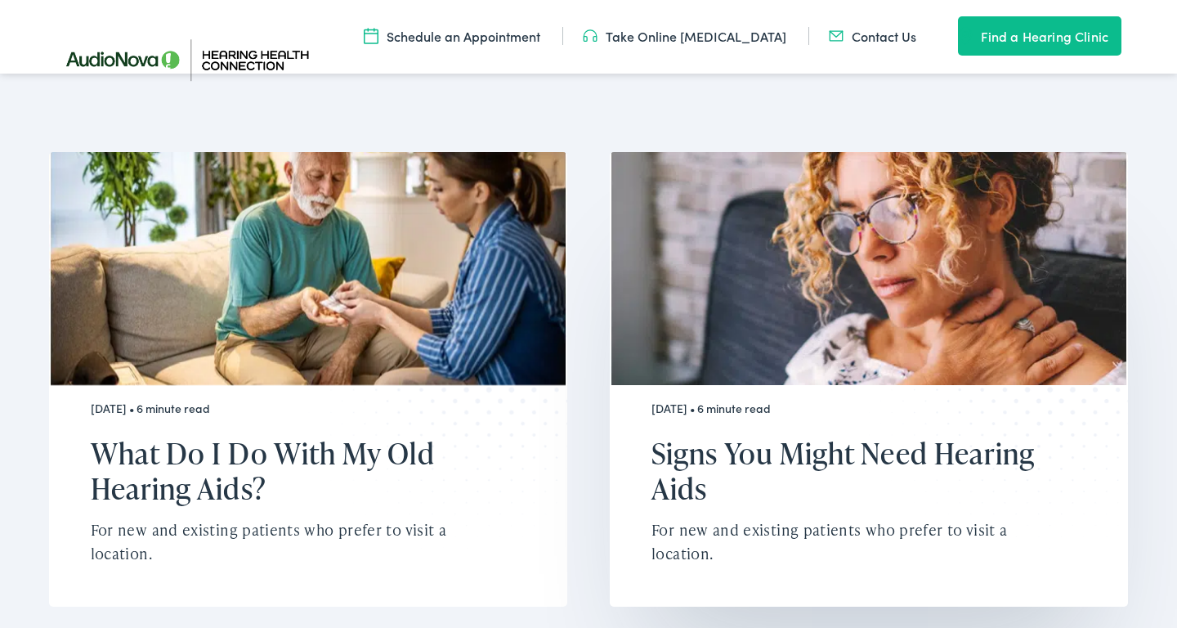
scroll to position [4312, 0]
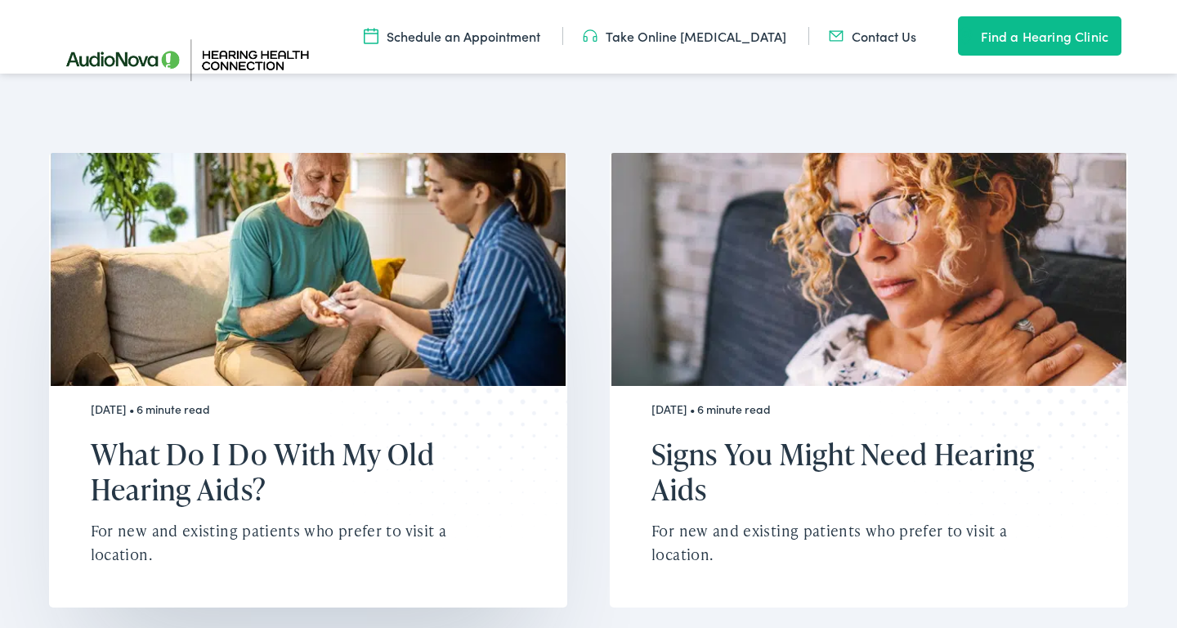
click at [424, 436] on h2 "What Do I Do With My Old Hearing Aids?" at bounding box center [298, 471] width 414 height 70
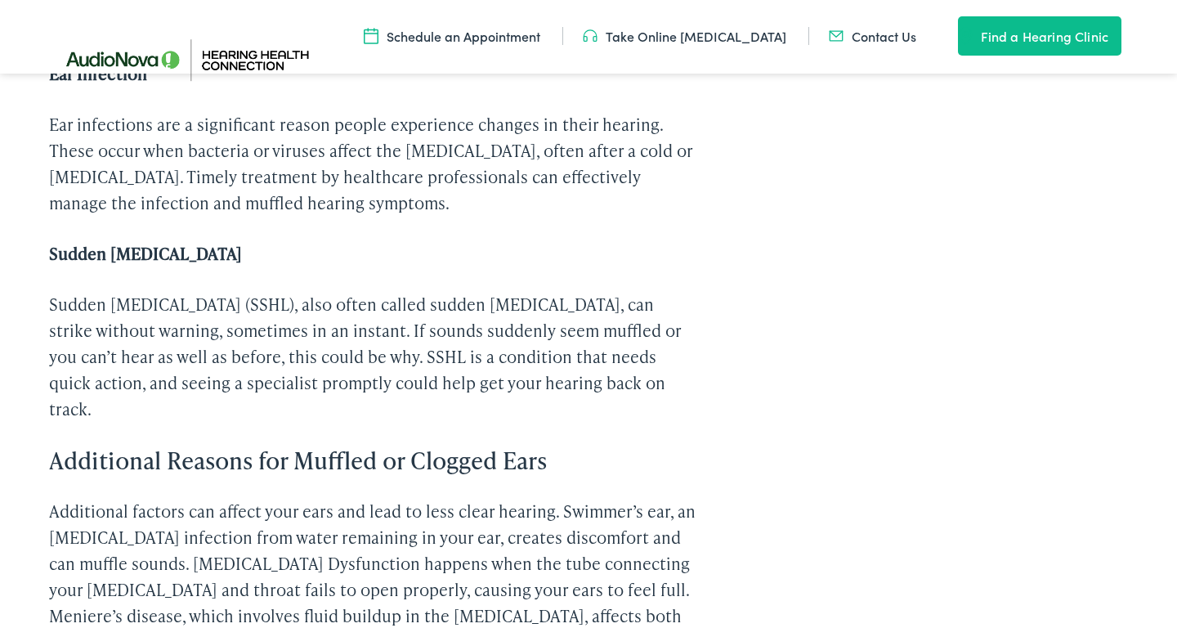
scroll to position [2463, 0]
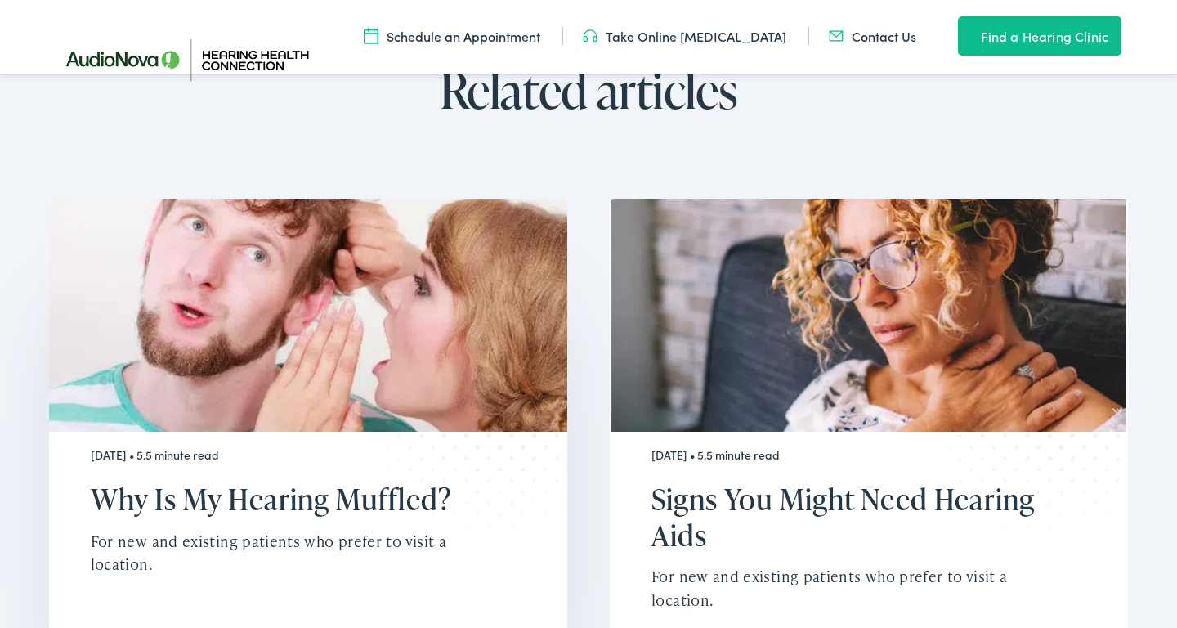
scroll to position [4081, 0]
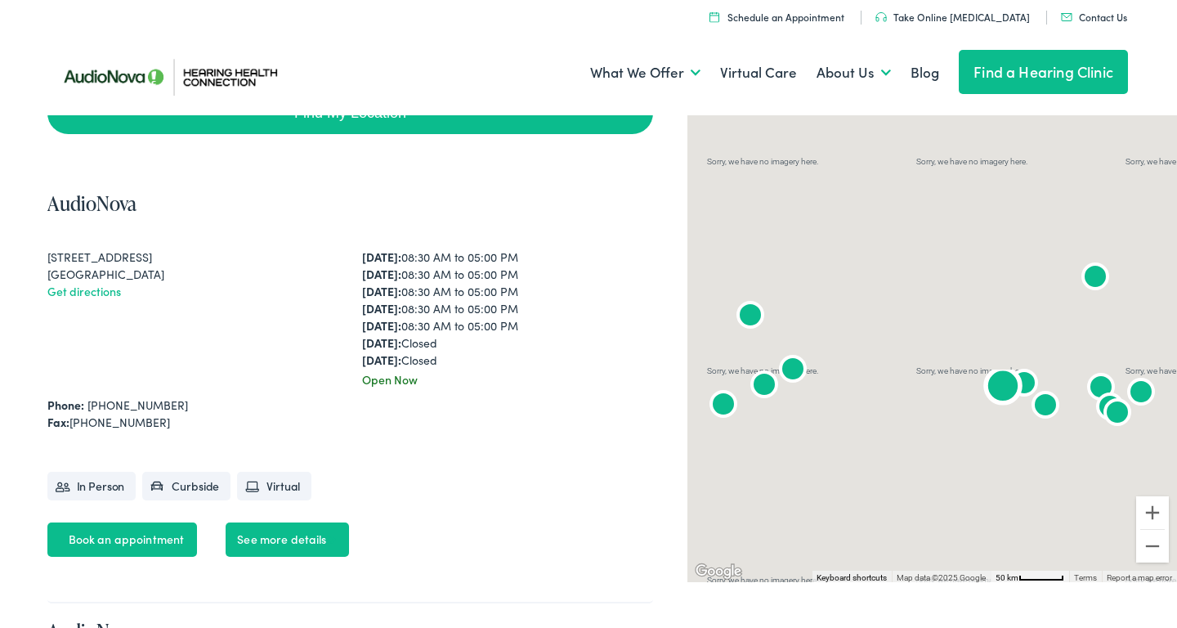
scroll to position [334, 0]
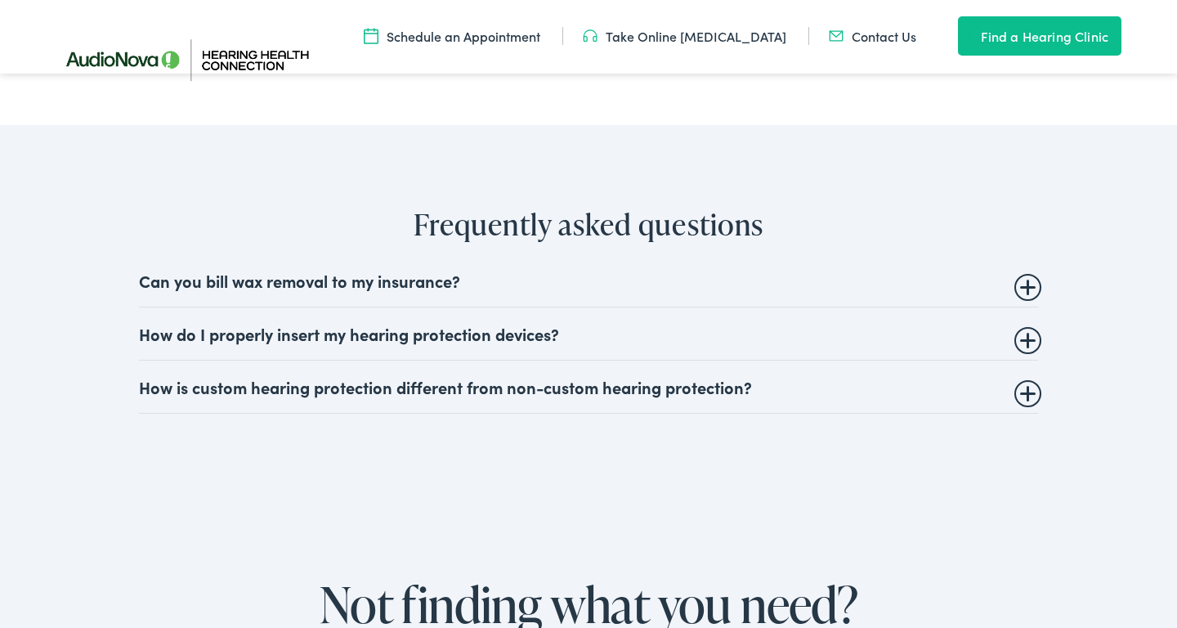
scroll to position [3592, 0]
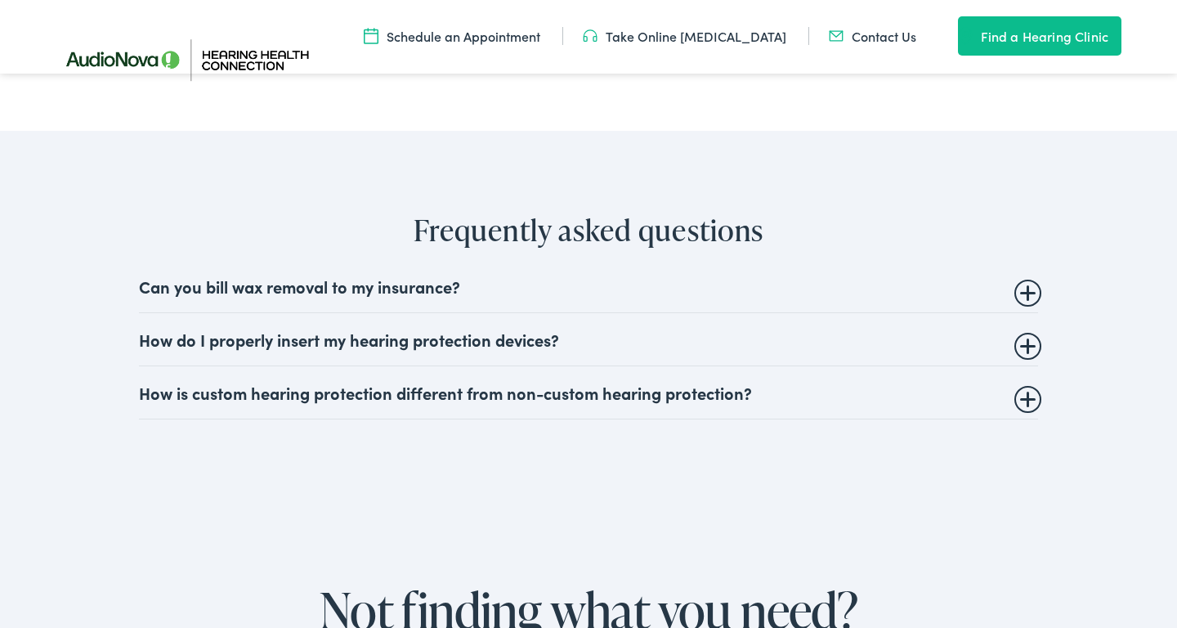
click at [1028, 276] on summary "Can you bill wax removal to my insurance?" at bounding box center [588, 286] width 899 height 20
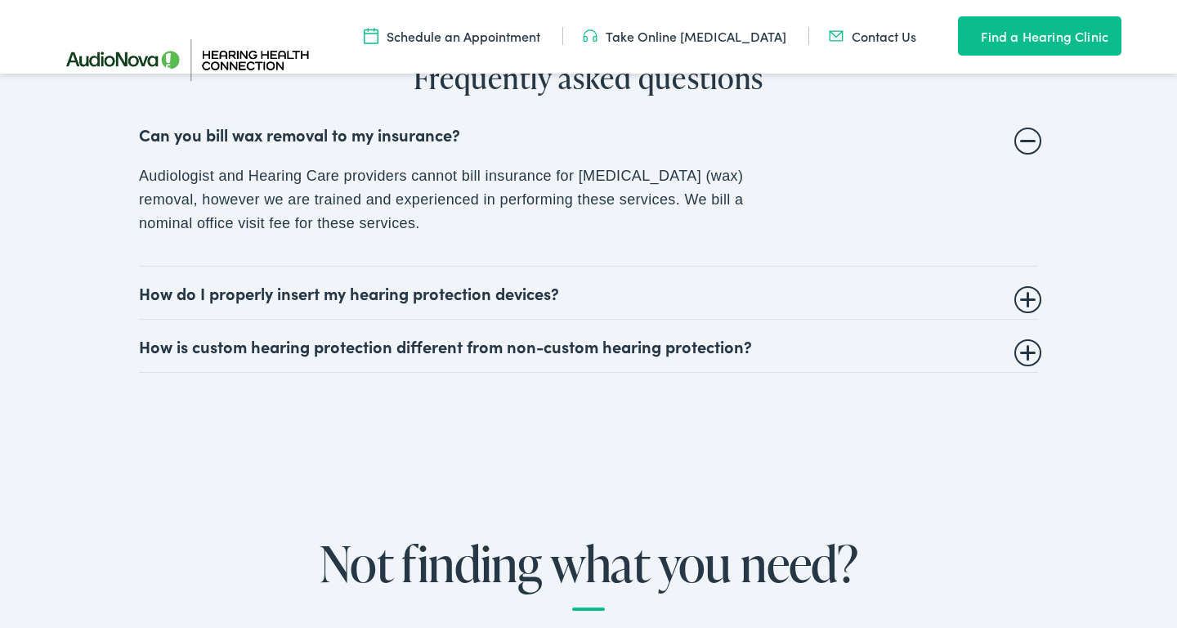
scroll to position [3752, 0]
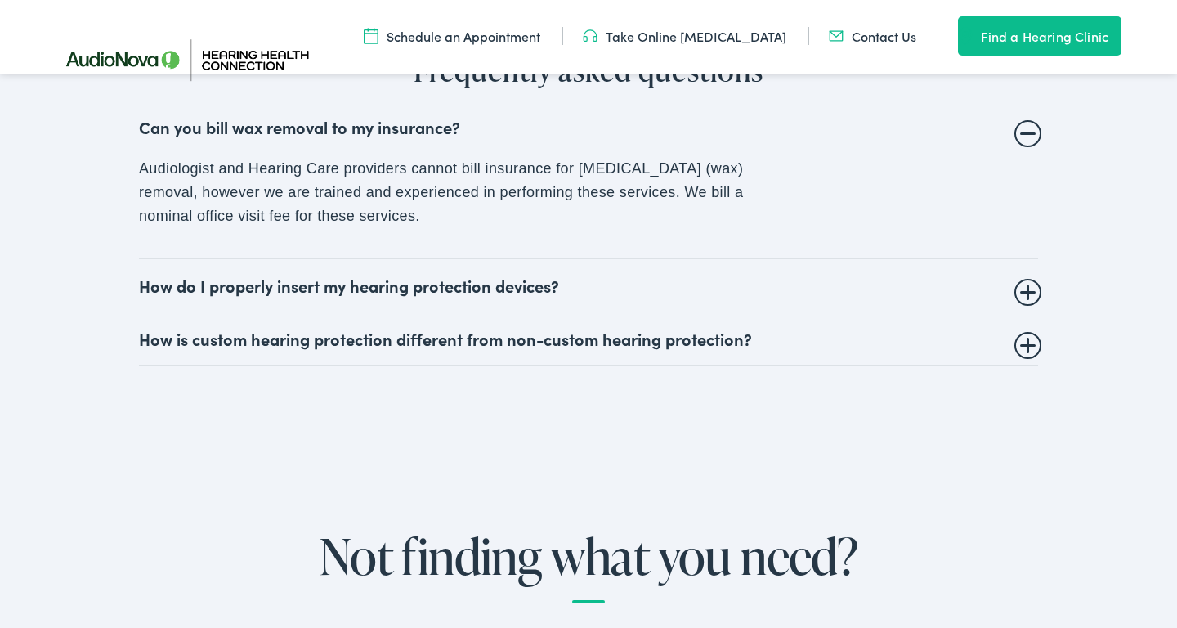
click at [1029, 275] on summary "How do I properly insert my hearing protection devices?" at bounding box center [588, 285] width 899 height 20
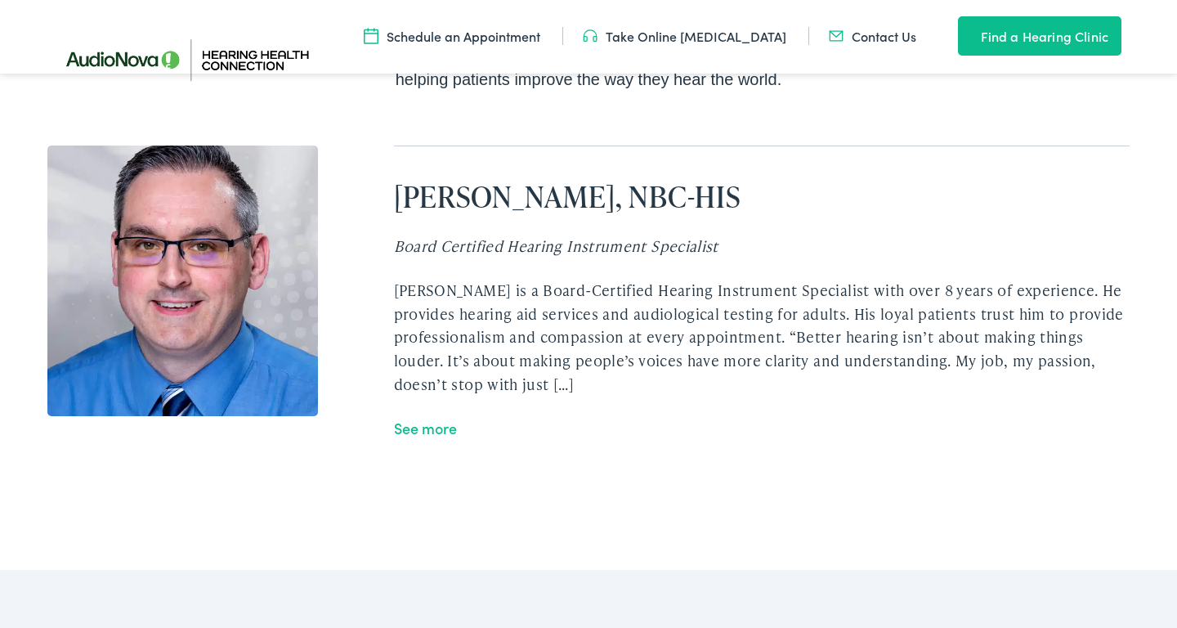
scroll to position [3180, 0]
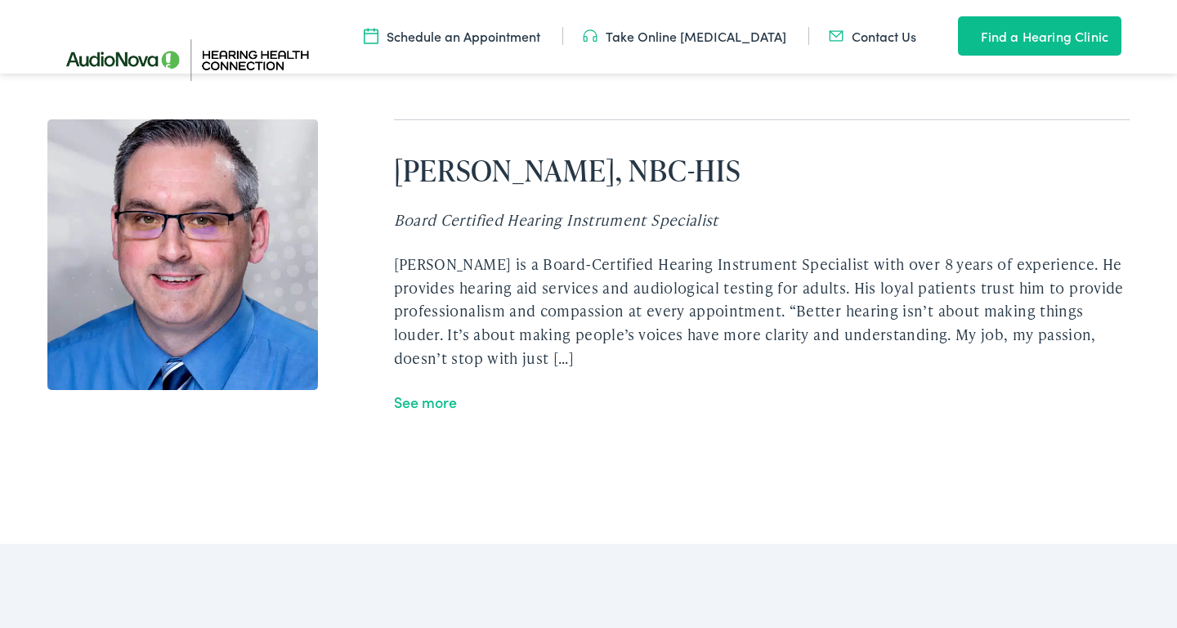
click at [437, 391] on link "See more" at bounding box center [425, 401] width 63 height 20
